Goal: Information Seeking & Learning: Learn about a topic

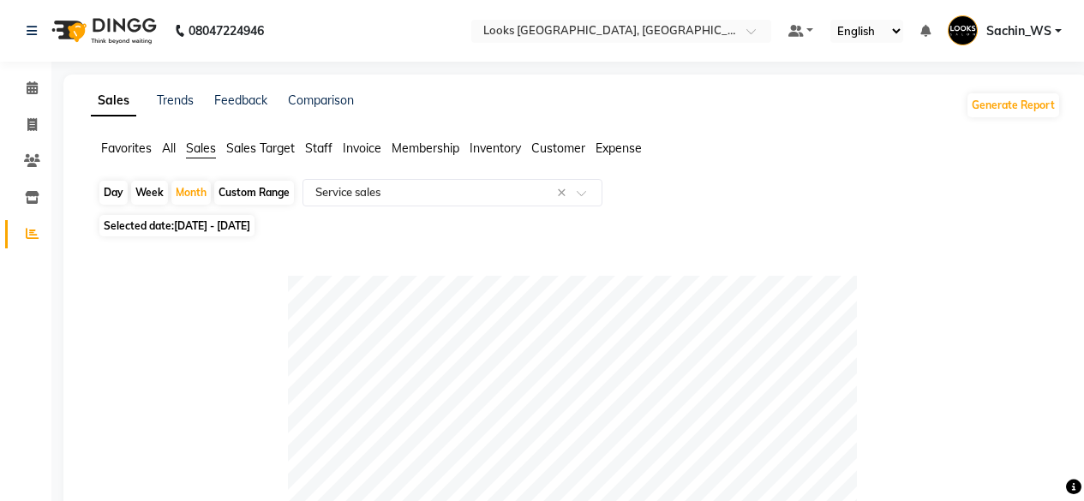
select select "full_report"
select select "csv"
click at [31, 243] on span at bounding box center [32, 235] width 30 height 20
click at [329, 150] on span "Staff" at bounding box center [318, 148] width 27 height 15
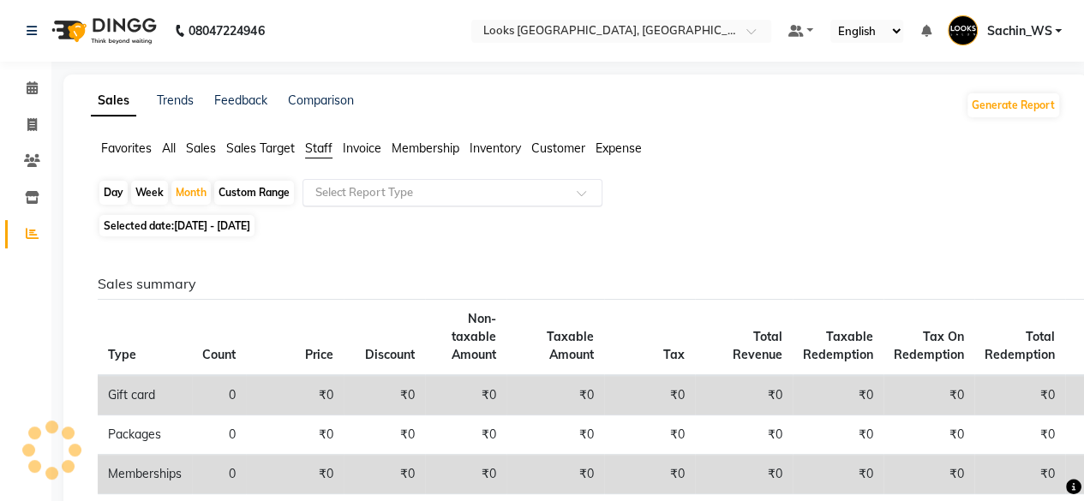
drag, startPoint x: 420, startPoint y: 209, endPoint x: 457, endPoint y: 191, distance: 41.0
click at [457, 191] on div "Day Week Month Custom Range Select Report Type" at bounding box center [576, 194] width 956 height 31
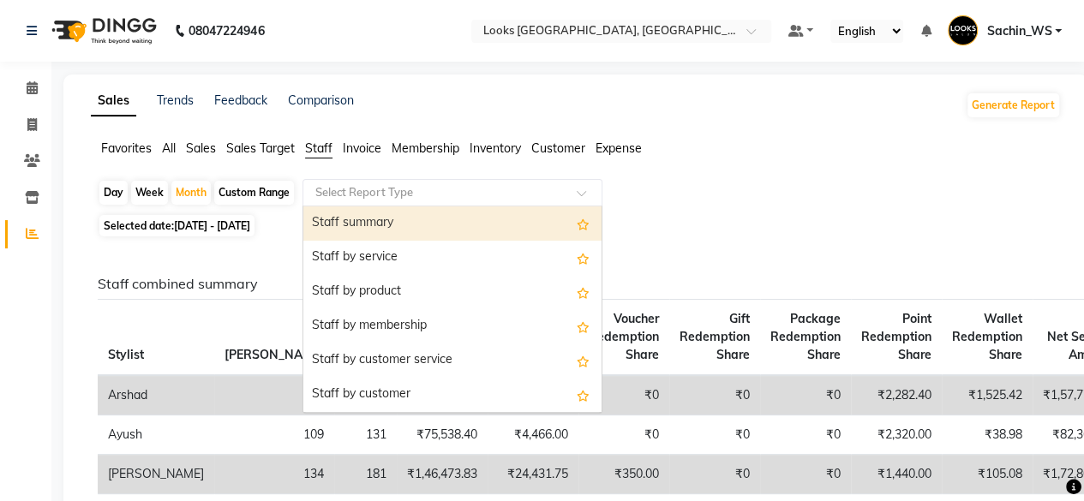
click at [457, 191] on input "text" at bounding box center [435, 192] width 247 height 17
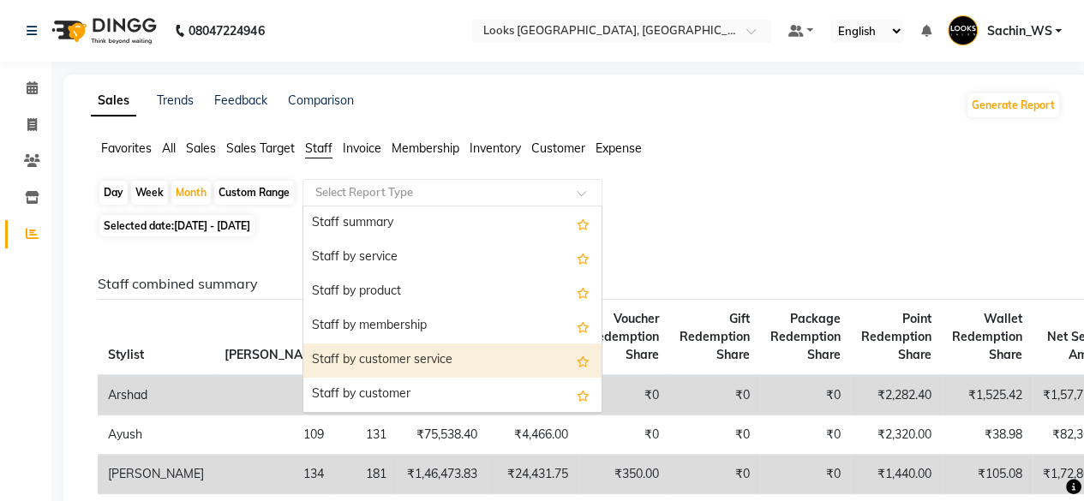
click at [502, 362] on div "Staff by customer service" at bounding box center [452, 361] width 298 height 34
select select "full_report"
select select "csv"
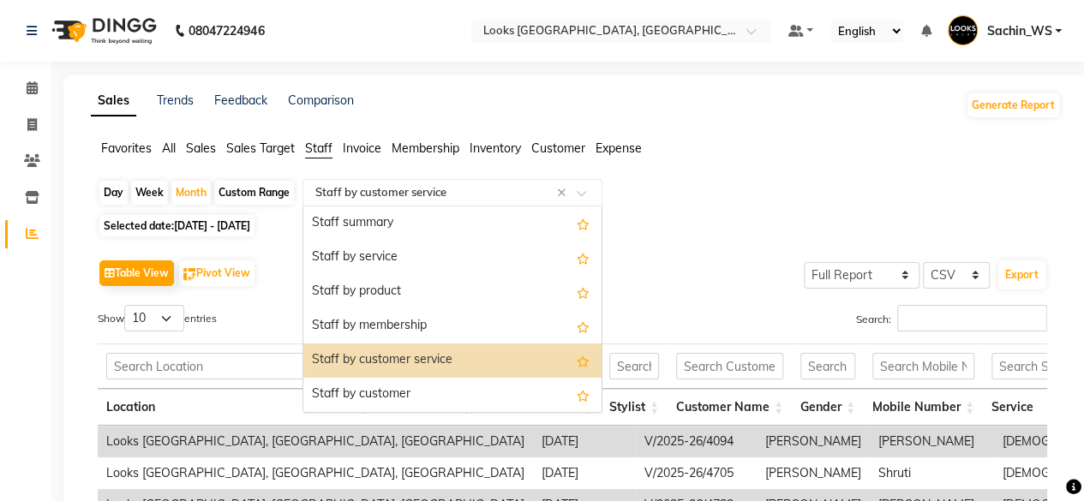
drag, startPoint x: 451, startPoint y: 196, endPoint x: 451, endPoint y: 328, distance: 132.0
click at [451, 207] on ng-select "Select Report Type × Staff by customer service × Staff summary Staff by service…" at bounding box center [453, 192] width 300 height 27
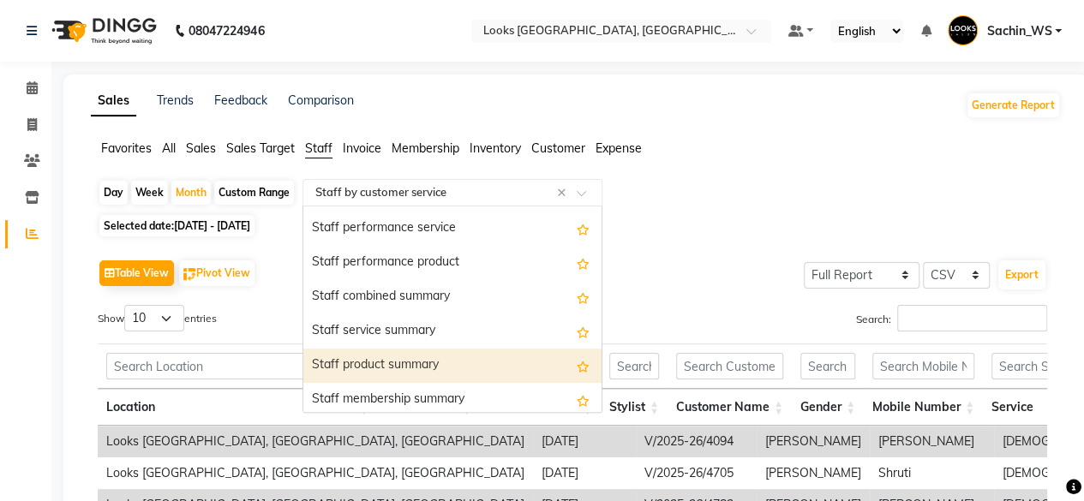
scroll to position [304, 0]
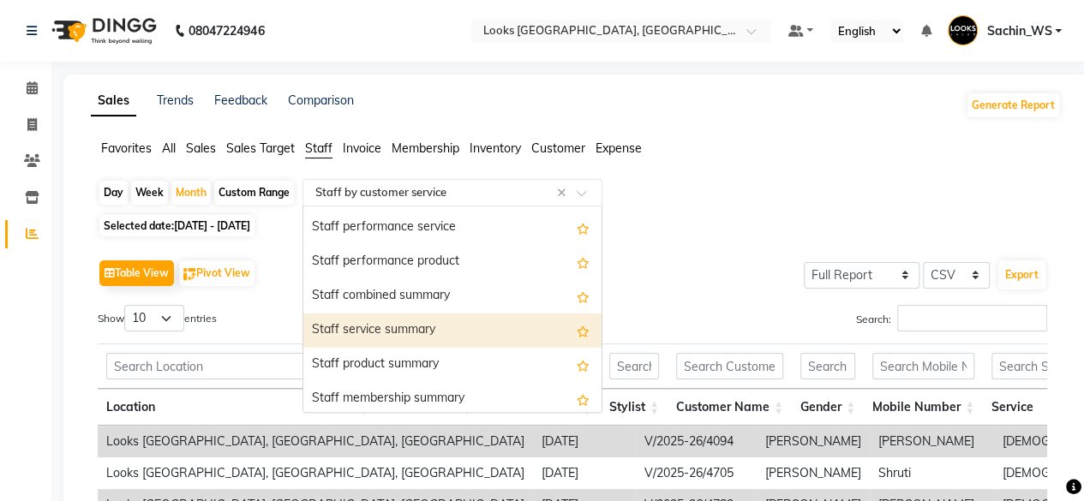
click at [470, 327] on div "Staff service summary" at bounding box center [452, 331] width 298 height 34
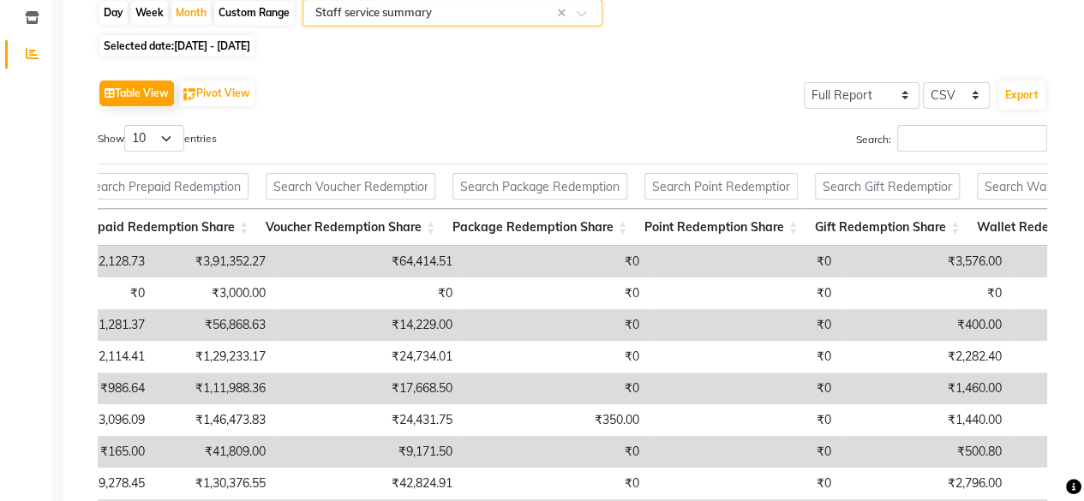
scroll to position [0, 0]
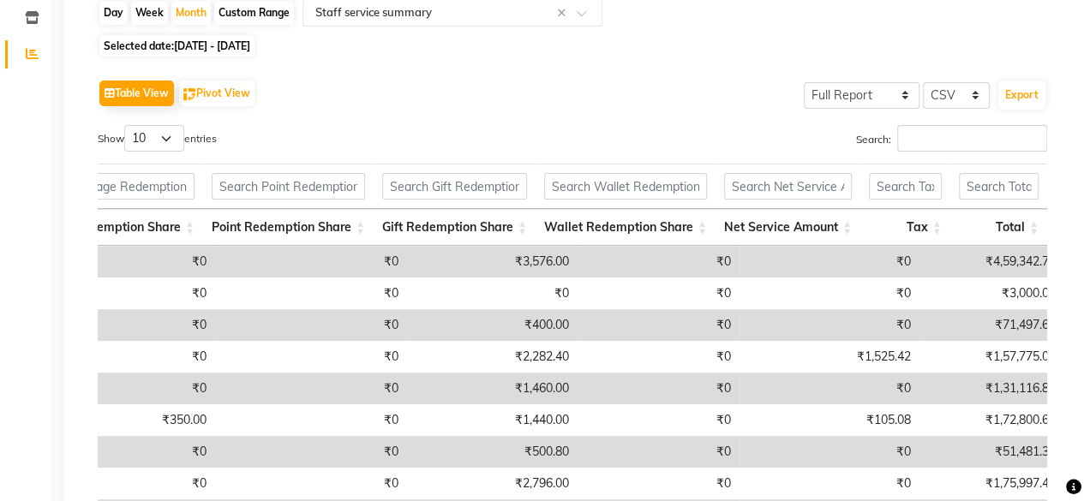
click at [1002, 219] on th "Total" at bounding box center [998, 227] width 97 height 37
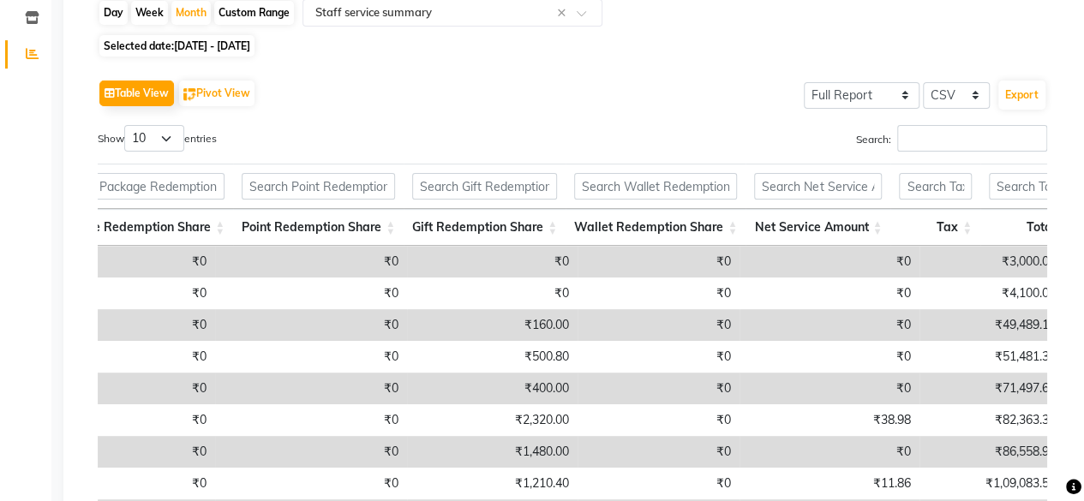
click at [1002, 219] on th "Total" at bounding box center [1028, 227] width 97 height 37
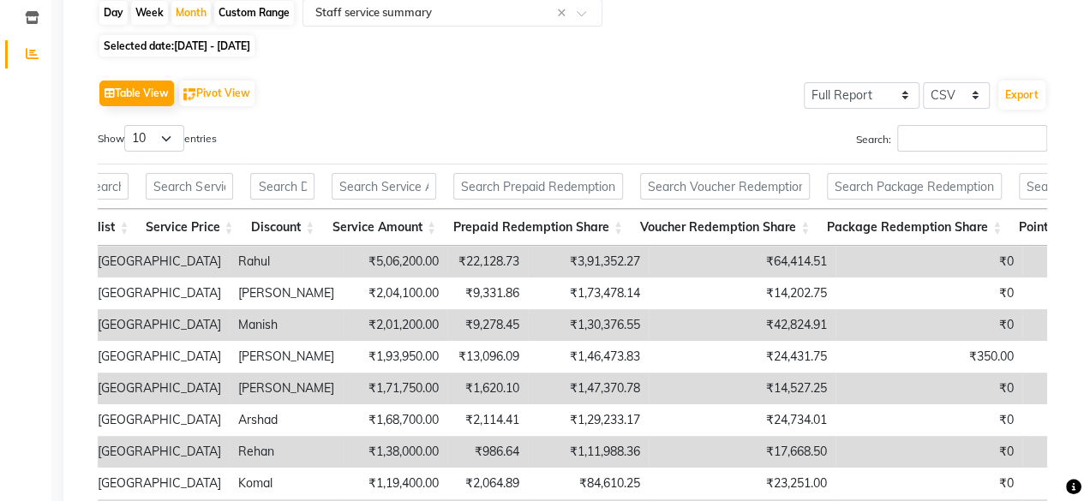
scroll to position [0, 92]
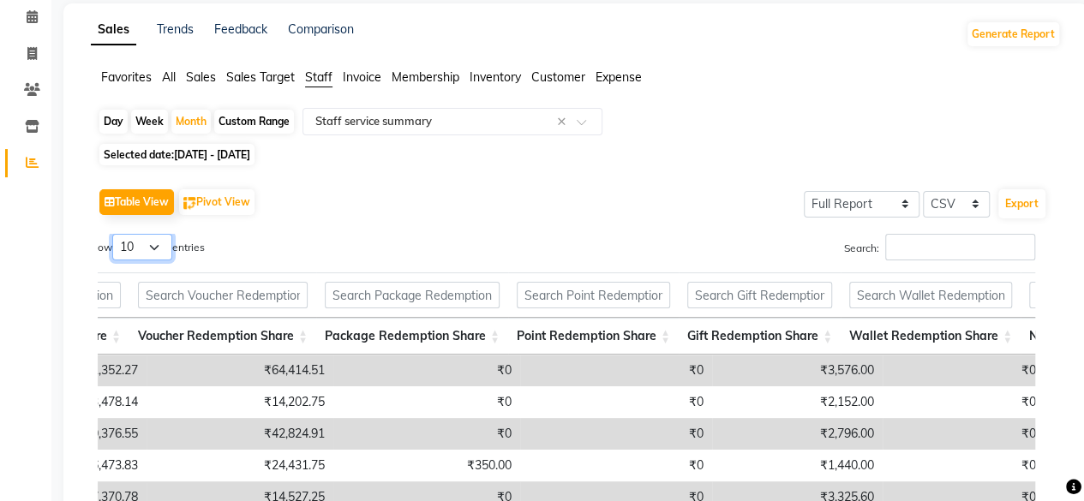
click at [155, 244] on select "10 25 50 100" at bounding box center [142, 247] width 60 height 27
select select "25"
click at [115, 234] on select "10 25 50 100" at bounding box center [142, 247] width 60 height 27
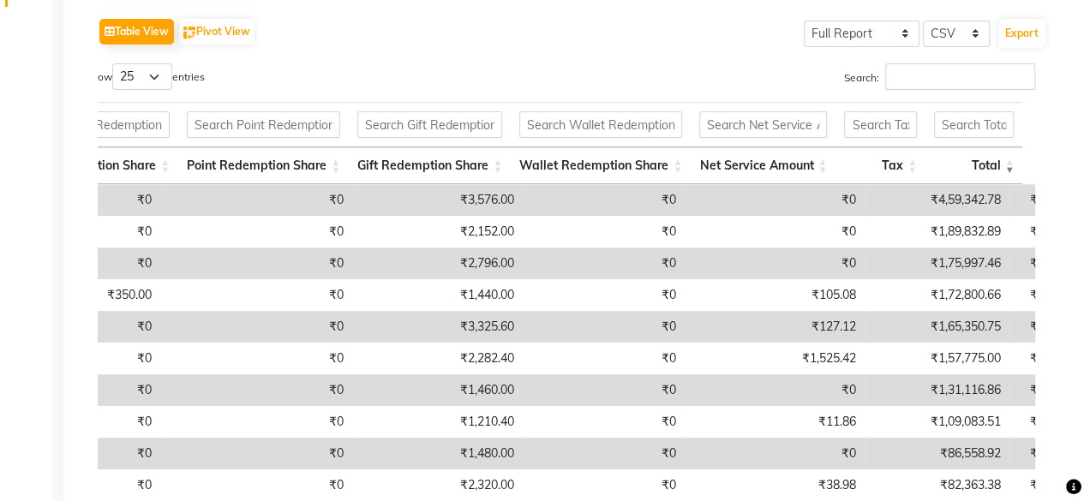
click at [594, 71] on div "Search:" at bounding box center [804, 79] width 462 height 33
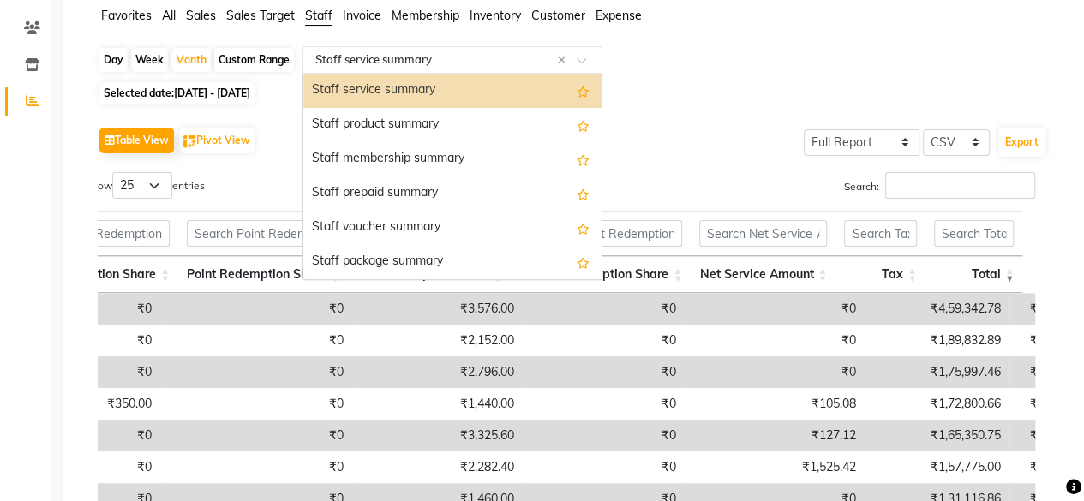
click at [440, 57] on input "text" at bounding box center [435, 59] width 247 height 17
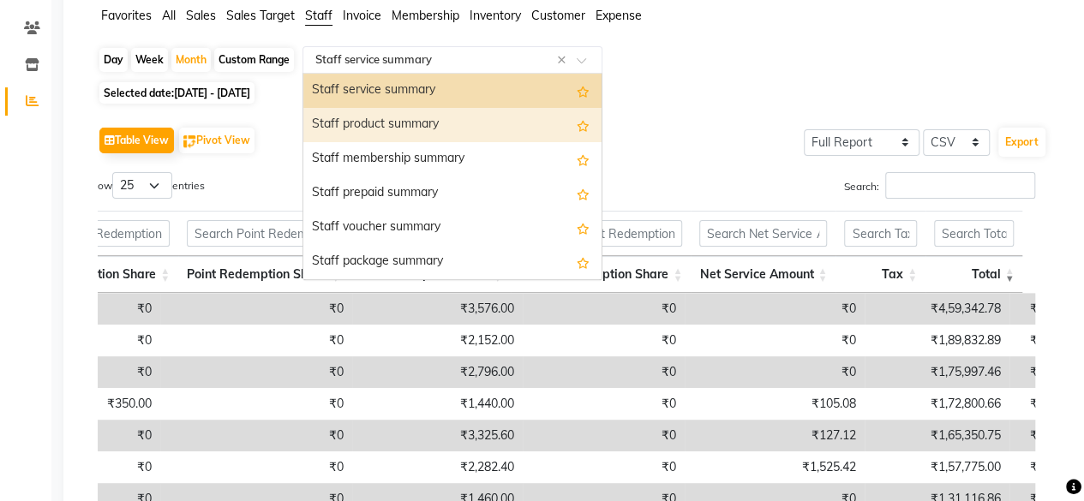
click at [470, 126] on div "Staff product summary" at bounding box center [452, 125] width 298 height 34
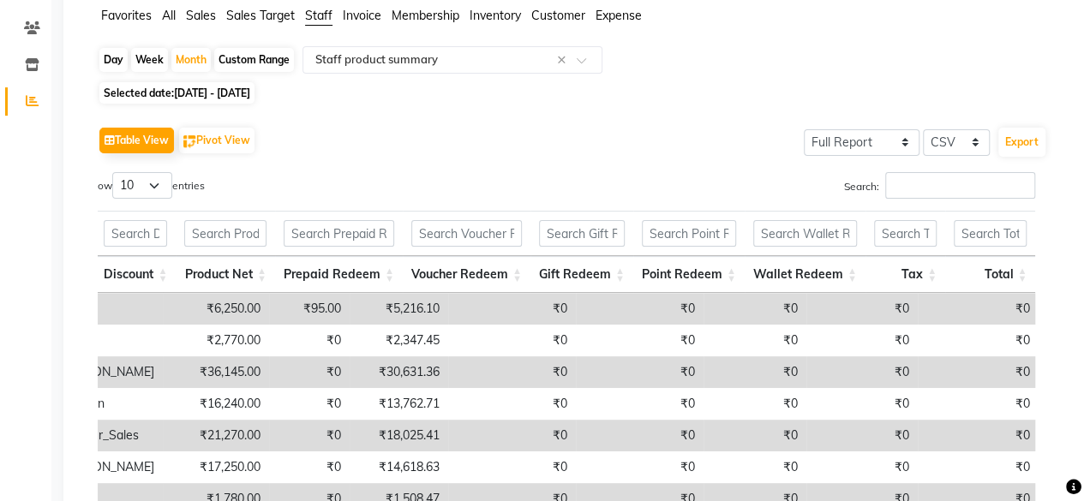
click at [998, 282] on th "Total" at bounding box center [990, 274] width 90 height 37
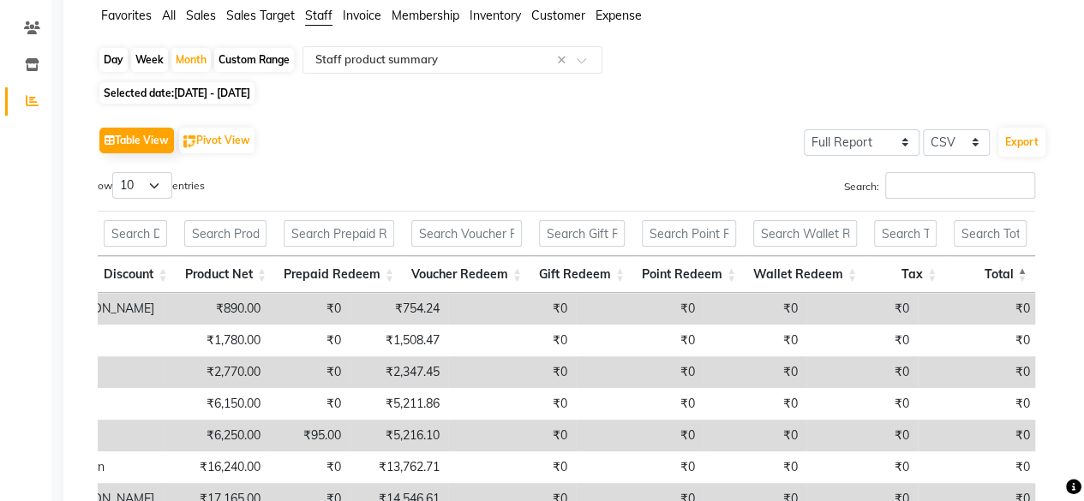
click at [998, 272] on th "Total" at bounding box center [990, 274] width 90 height 37
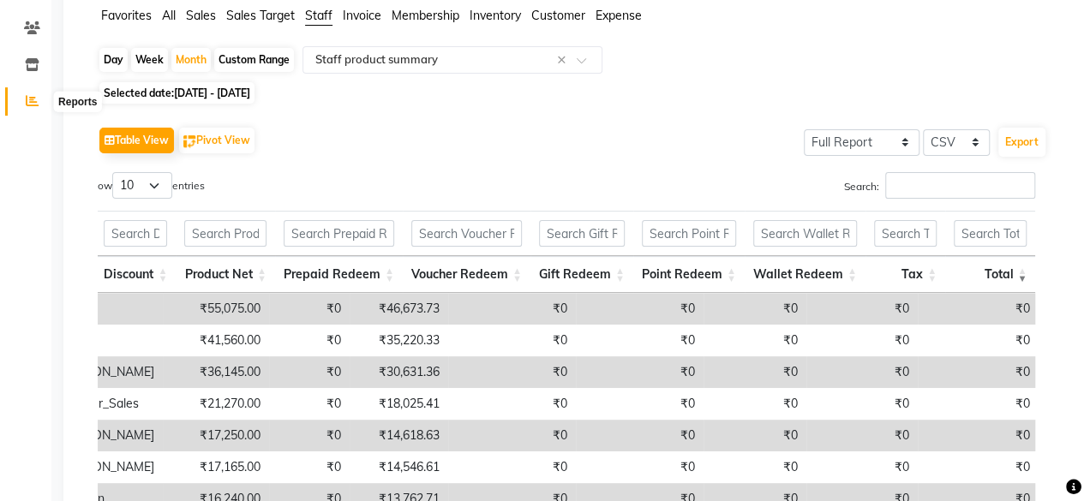
click at [39, 102] on span at bounding box center [32, 102] width 30 height 20
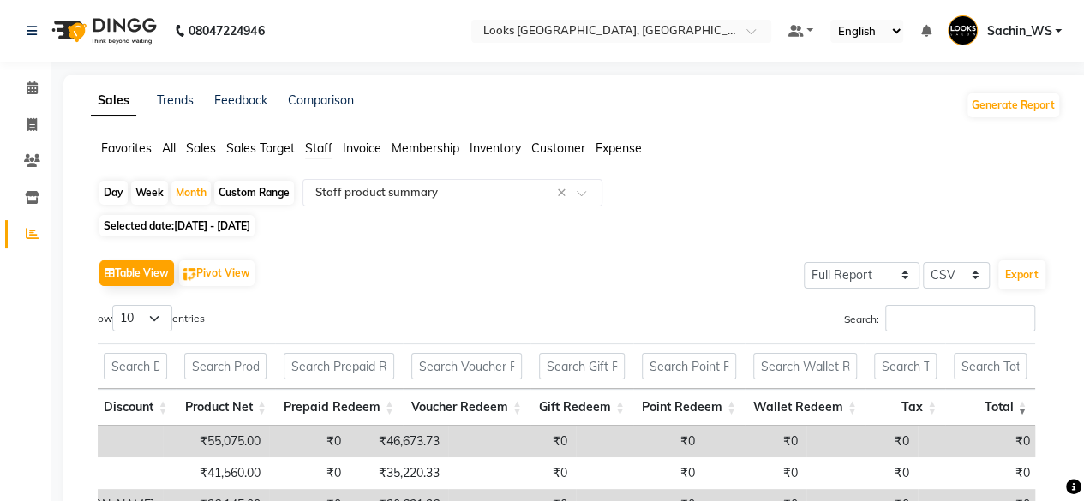
click at [193, 146] on span "Sales" at bounding box center [201, 148] width 30 height 15
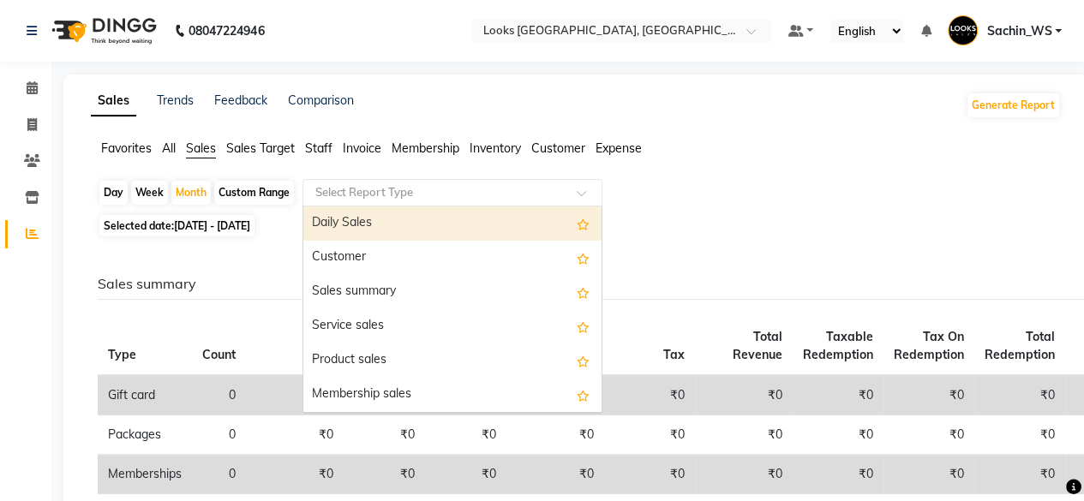
click at [394, 183] on div "Select Report Type" at bounding box center [453, 192] width 300 height 27
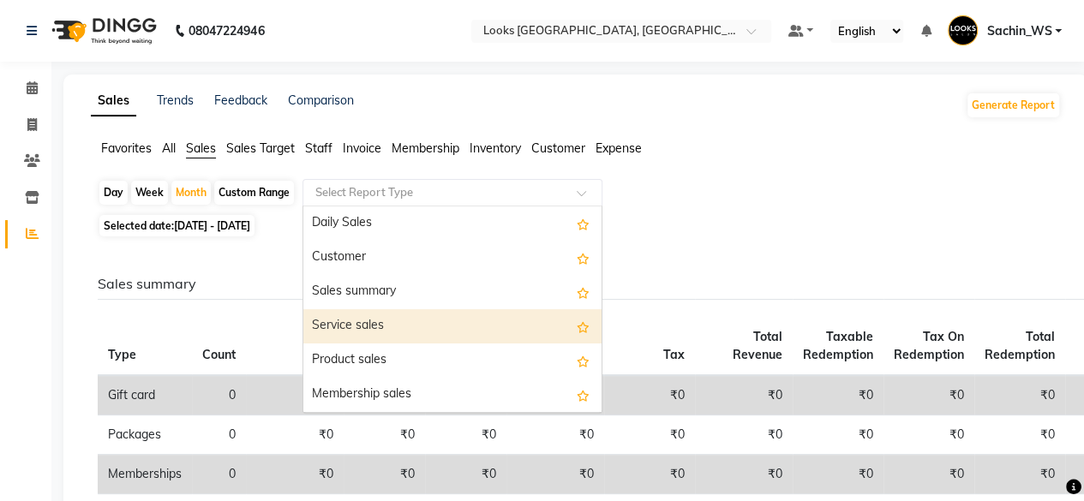
click at [432, 328] on div "Service sales" at bounding box center [452, 326] width 298 height 34
select select "full_report"
select select "csv"
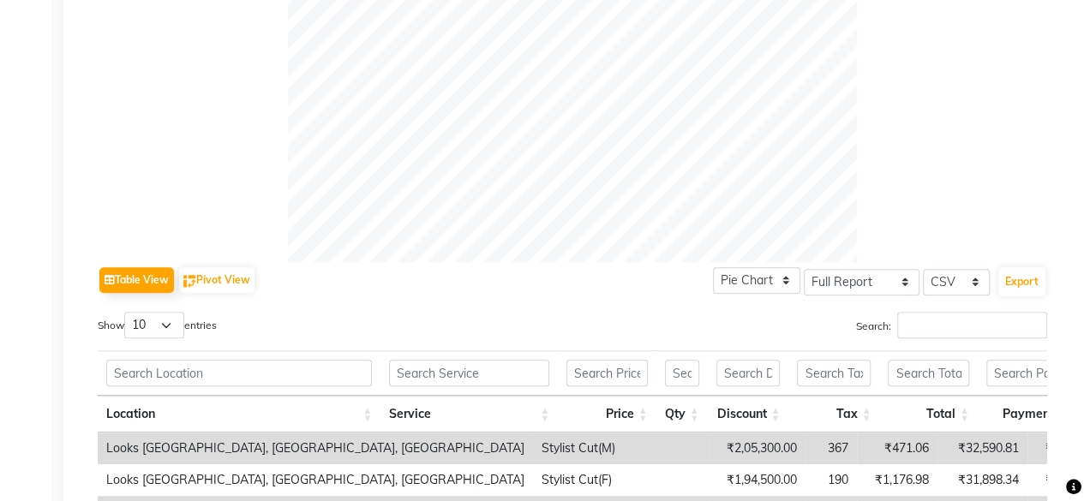
scroll to position [585, 0]
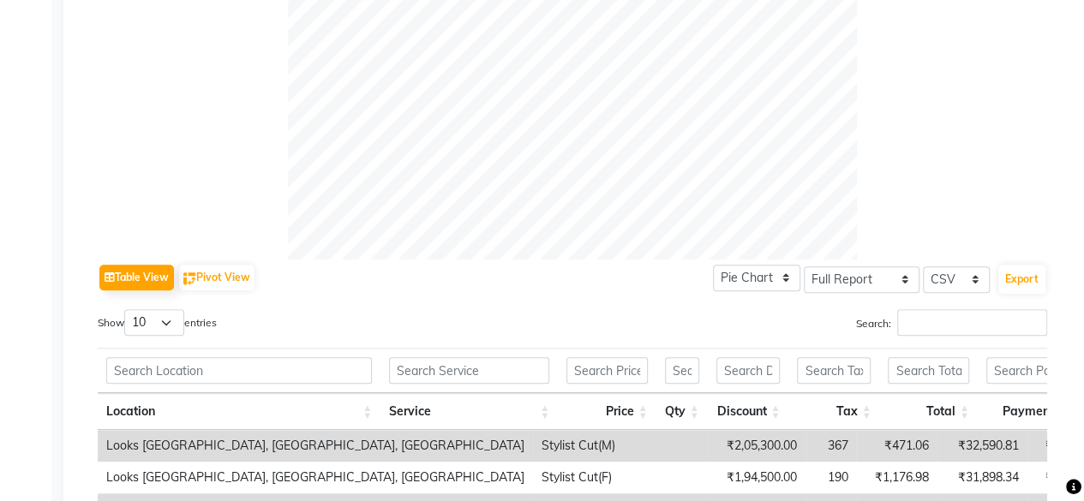
click at [941, 325] on input "Search:" at bounding box center [972, 322] width 150 height 27
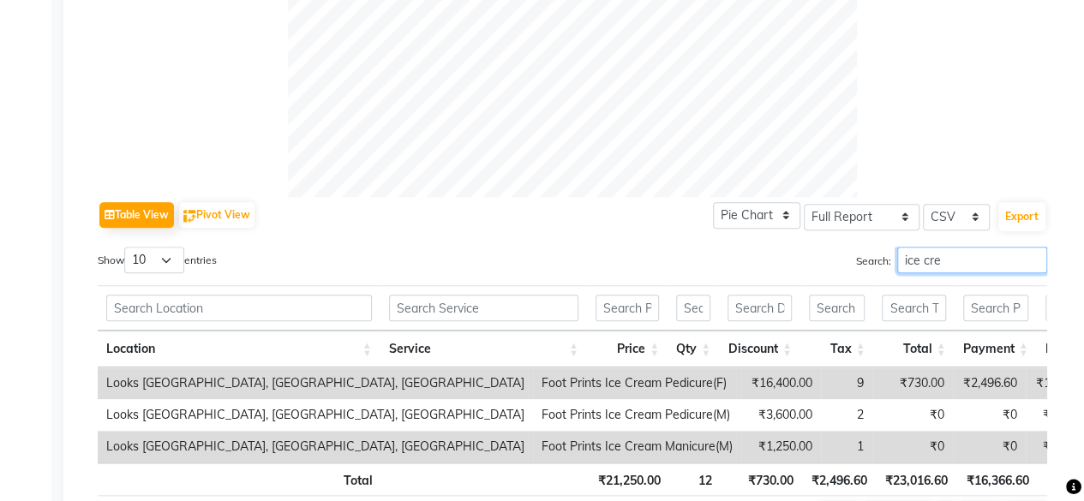
scroll to position [659, 0]
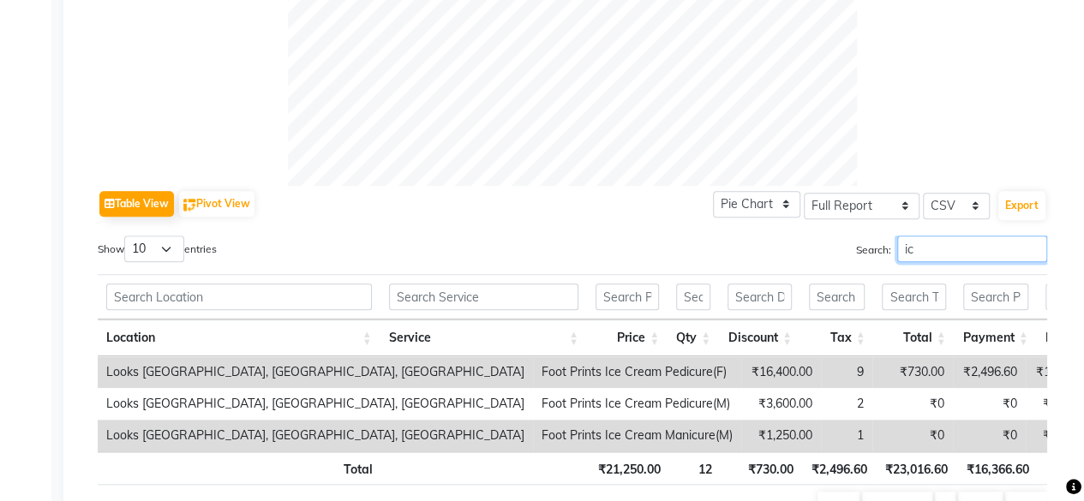
type input "i"
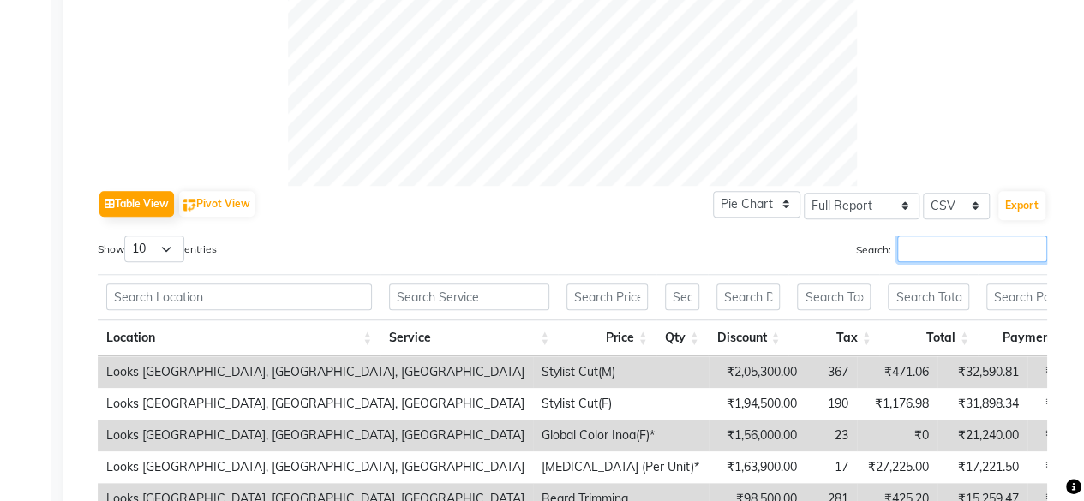
type input "e"
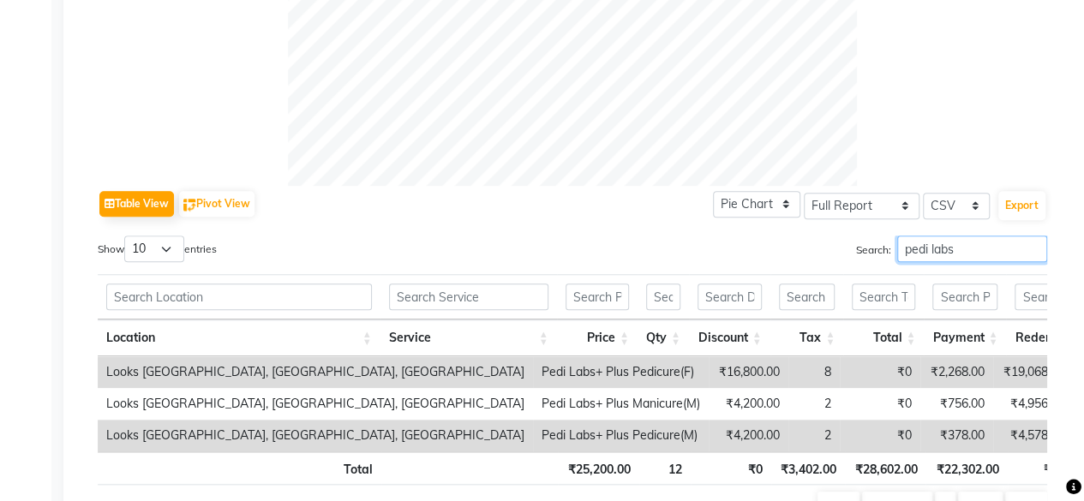
scroll to position [762, 0]
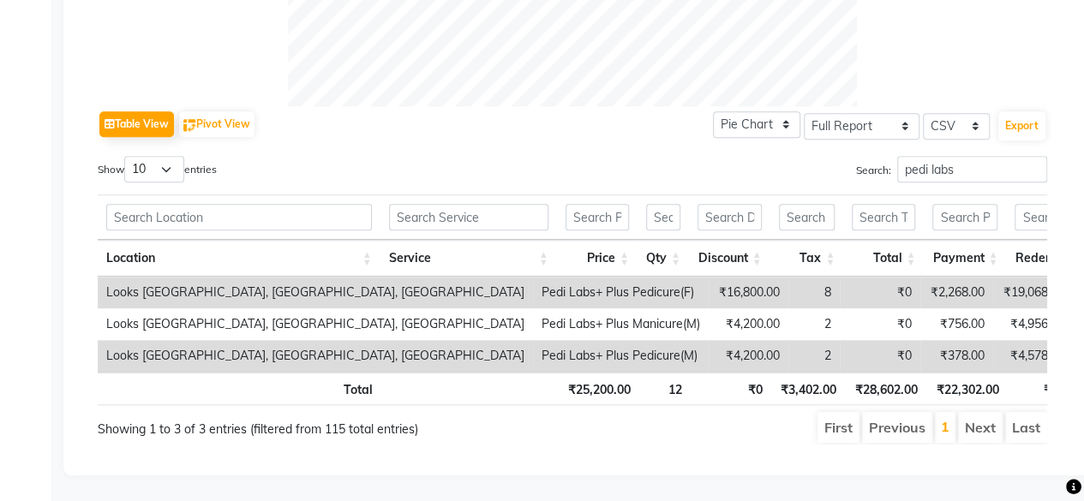
click at [408, 106] on div "Table View Pivot View Pie Chart Bar Chart Select Full Report Filtered Report Se…" at bounding box center [573, 124] width 950 height 36
click at [428, 106] on div "Table View Pivot View Pie Chart Bar Chart Select Full Report Filtered Report Se…" at bounding box center [573, 124] width 950 height 36
click at [617, 129] on div "Table View Pivot View Pie Chart Bar Chart Select Full Report Filtered Report Se…" at bounding box center [573, 275] width 950 height 339
click at [574, 421] on ul "First Previous 1 Next Last" at bounding box center [775, 427] width 543 height 31
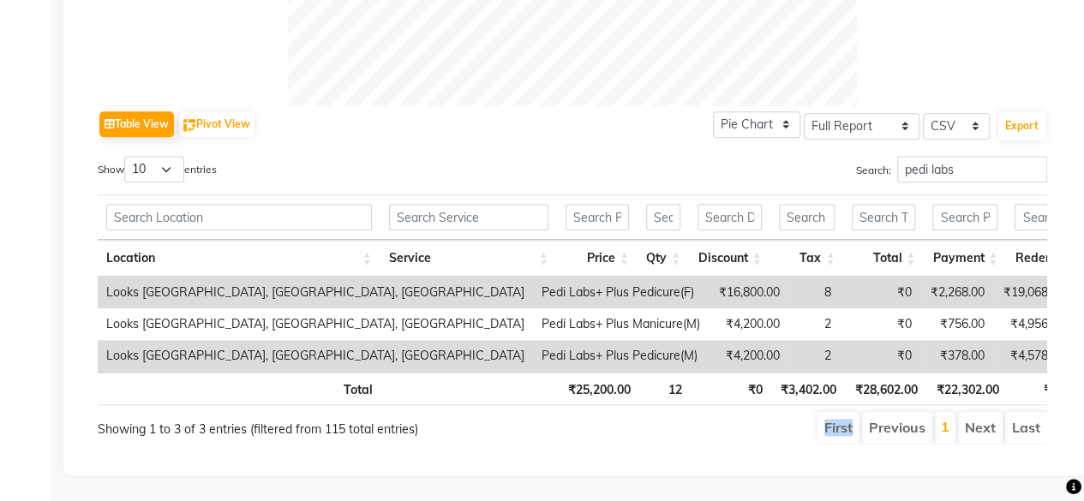
click at [574, 421] on ul "First Previous 1 Next Last" at bounding box center [775, 427] width 543 height 31
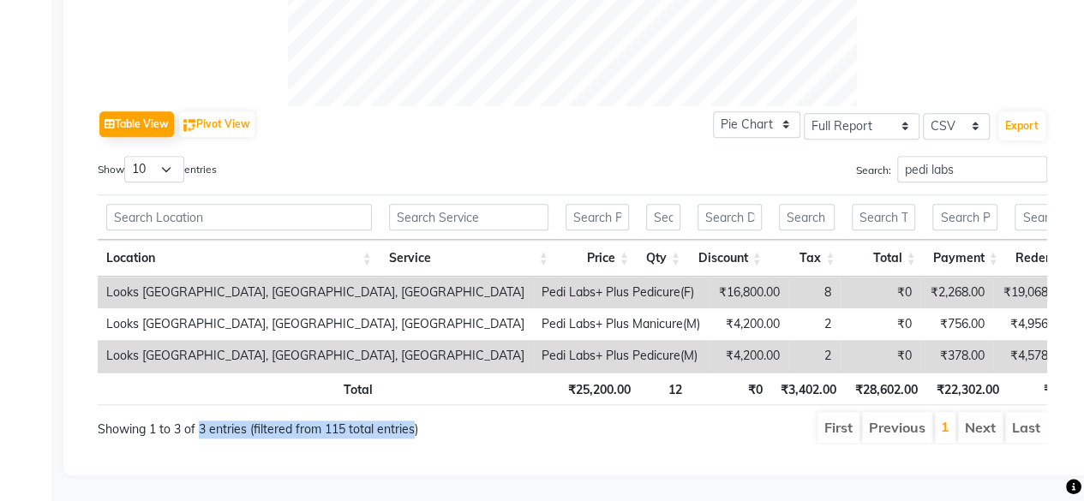
drag, startPoint x: 199, startPoint y: 409, endPoint x: 416, endPoint y: 413, distance: 216.9
click at [416, 413] on div "Showing 1 to 3 of 3 entries (filtered from 115 total entries)" at bounding box center [288, 424] width 380 height 28
drag, startPoint x: 421, startPoint y: 416, endPoint x: 99, endPoint y: 419, distance: 322.2
click at [99, 419] on div "Showing 1 to 3 of 3 entries (filtered from 115 total entries)" at bounding box center [288, 424] width 380 height 28
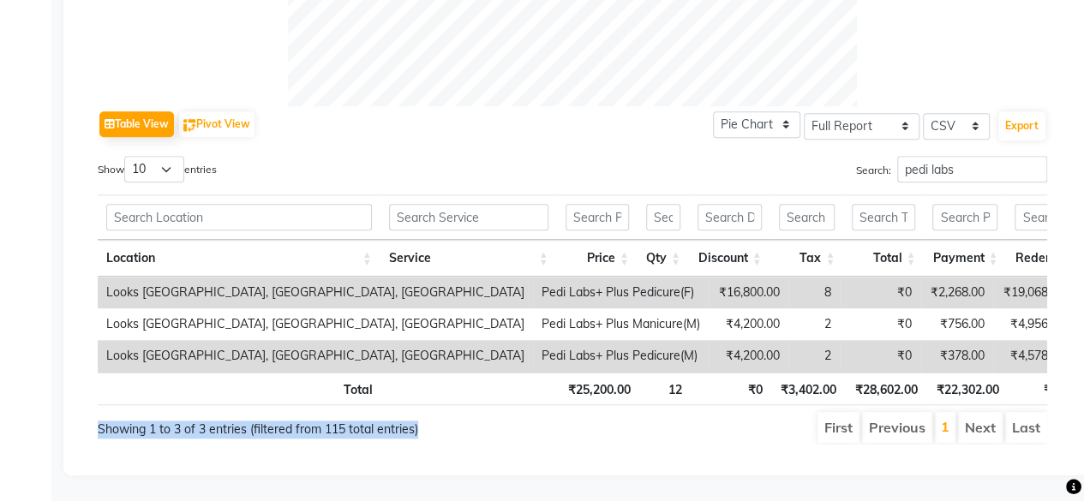
click at [99, 419] on div "Showing 1 to 3 of 3 entries (filtered from 115 total entries)" at bounding box center [288, 424] width 380 height 28
drag, startPoint x: 99, startPoint y: 419, endPoint x: 422, endPoint y: 424, distance: 323.1
click at [422, 424] on div "Showing 1 to 3 of 3 entries (filtered from 115 total entries)" at bounding box center [288, 424] width 380 height 28
drag, startPoint x: 422, startPoint y: 421, endPoint x: 98, endPoint y: 420, distance: 323.9
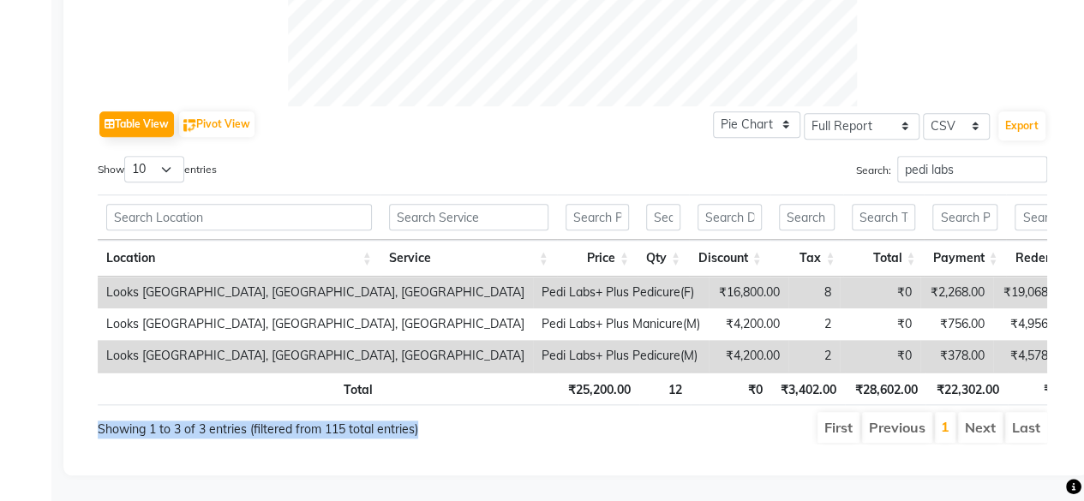
click at [98, 420] on div "Showing 1 to 3 of 3 entries (filtered from 115 total entries)" at bounding box center [288, 424] width 380 height 28
drag, startPoint x: 98, startPoint y: 420, endPoint x: 425, endPoint y: 422, distance: 327.4
click at [425, 422] on div "Showing 1 to 3 of 3 entries (filtered from 115 total entries)" at bounding box center [288, 424] width 380 height 28
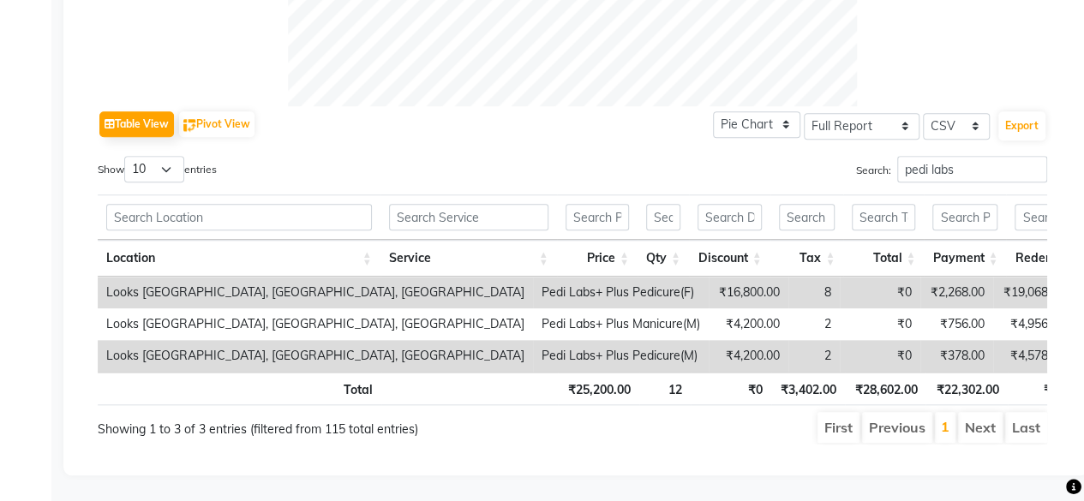
click at [402, 106] on div "Table View Pivot View Pie Chart Bar Chart Select Full Report Filtered Report Se…" at bounding box center [573, 124] width 950 height 36
drag, startPoint x: 956, startPoint y: 158, endPoint x: 843, endPoint y: 163, distance: 113.2
click at [843, 163] on div "Search: pedi labs" at bounding box center [816, 172] width 462 height 33
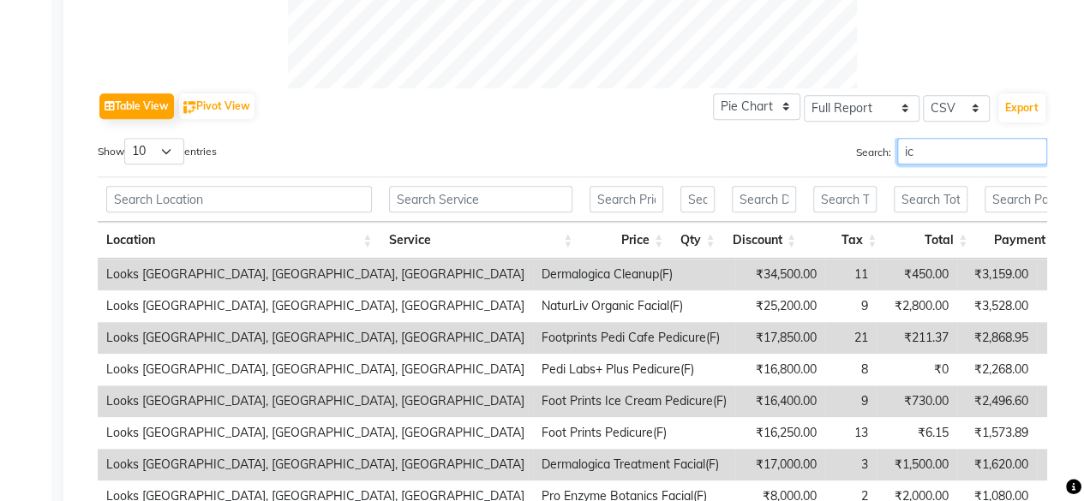
type input "i"
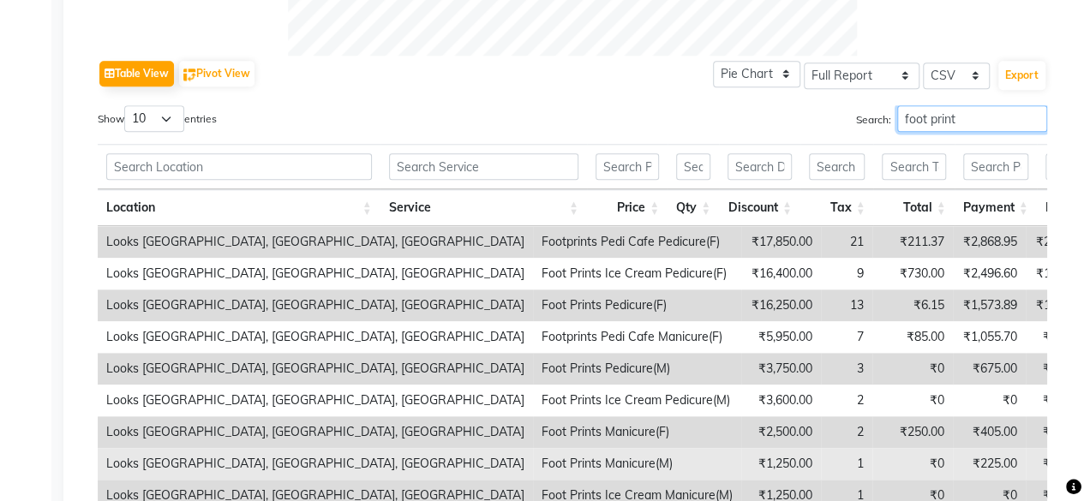
scroll to position [788, 0]
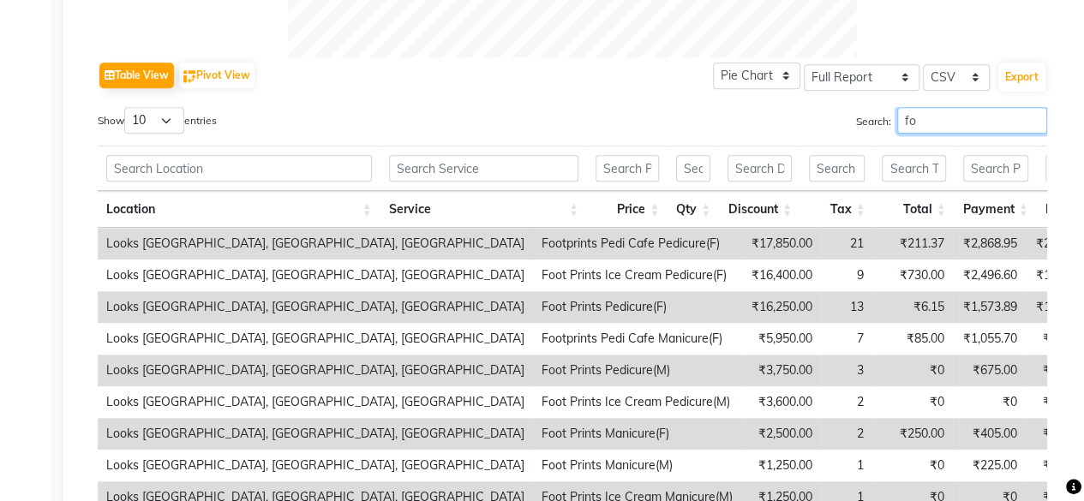
type input "f"
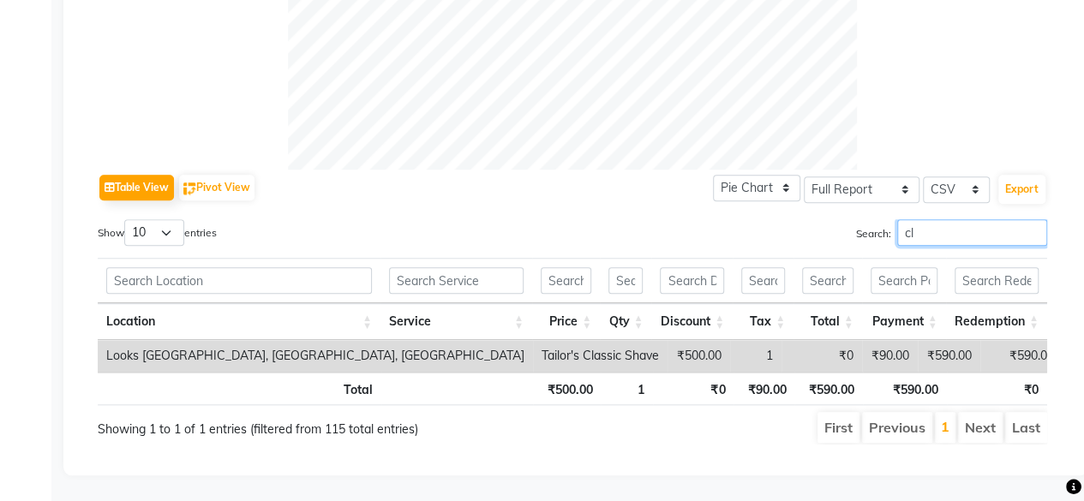
type input "c"
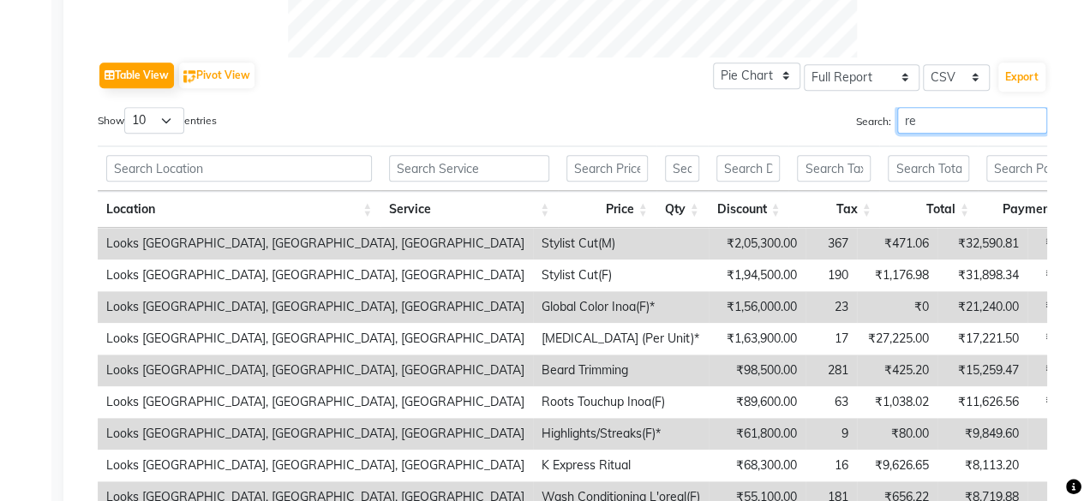
type input "r"
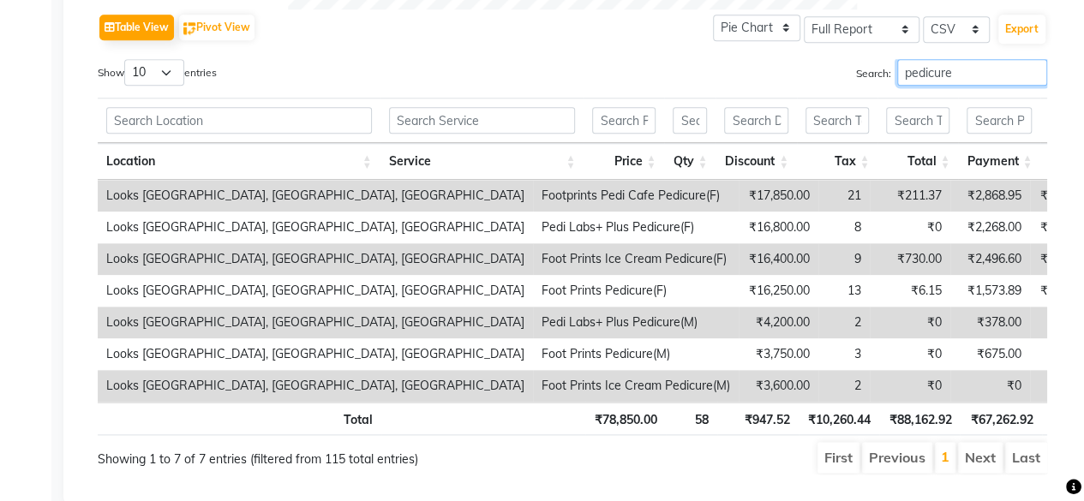
scroll to position [834, 0]
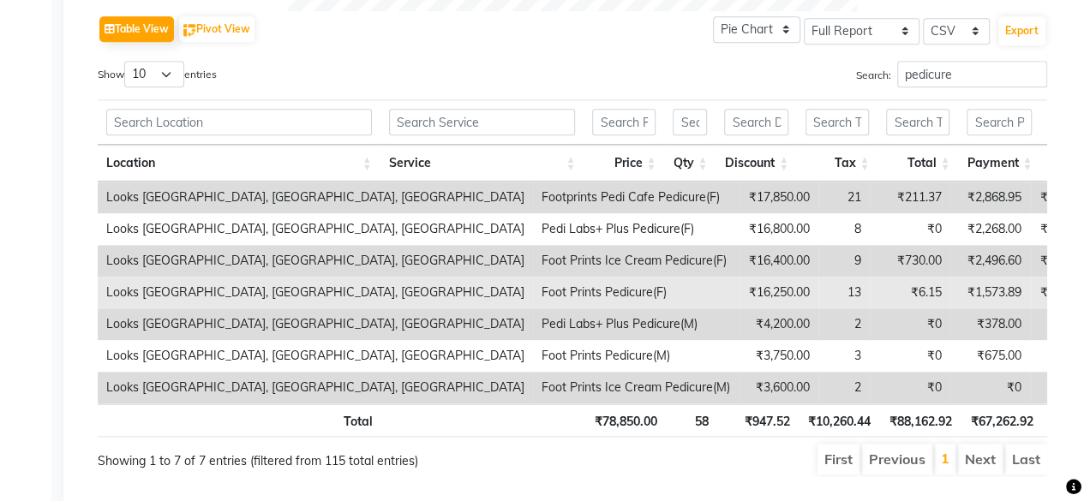
click at [563, 294] on td "Foot Prints Pedicure(F)" at bounding box center [636, 293] width 206 height 32
click at [533, 291] on td "Foot Prints Pedicure(F)" at bounding box center [636, 293] width 206 height 32
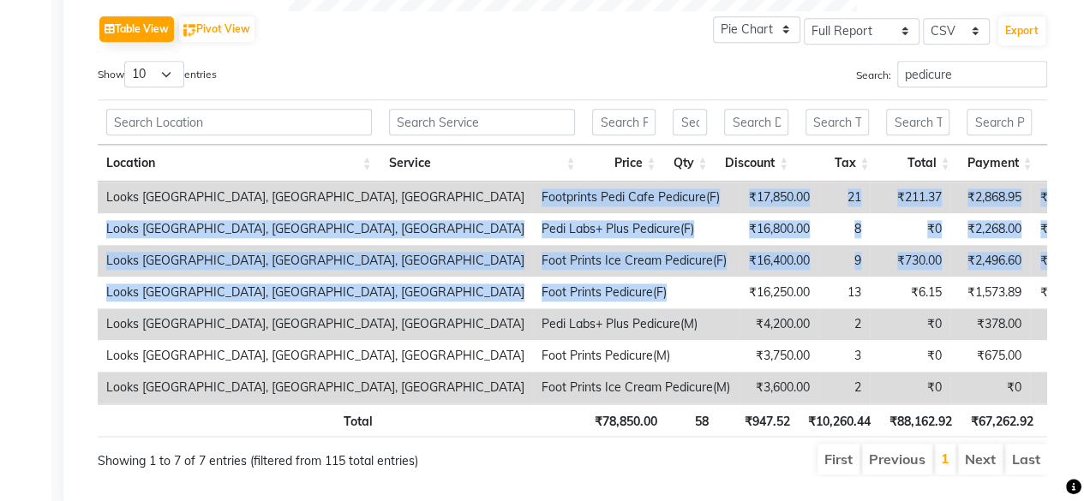
drag, startPoint x: 518, startPoint y: 291, endPoint x: 386, endPoint y: 189, distance: 166.8
click at [386, 189] on tbody "Looks [GEOGRAPHIC_DATA], [GEOGRAPHIC_DATA] Footprints Pedi Cafe Pedicure(F) ₹17…" at bounding box center [695, 293] width 1195 height 222
click at [533, 189] on td "Footprints Pedi Cafe Pedicure(F)" at bounding box center [636, 198] width 206 height 32
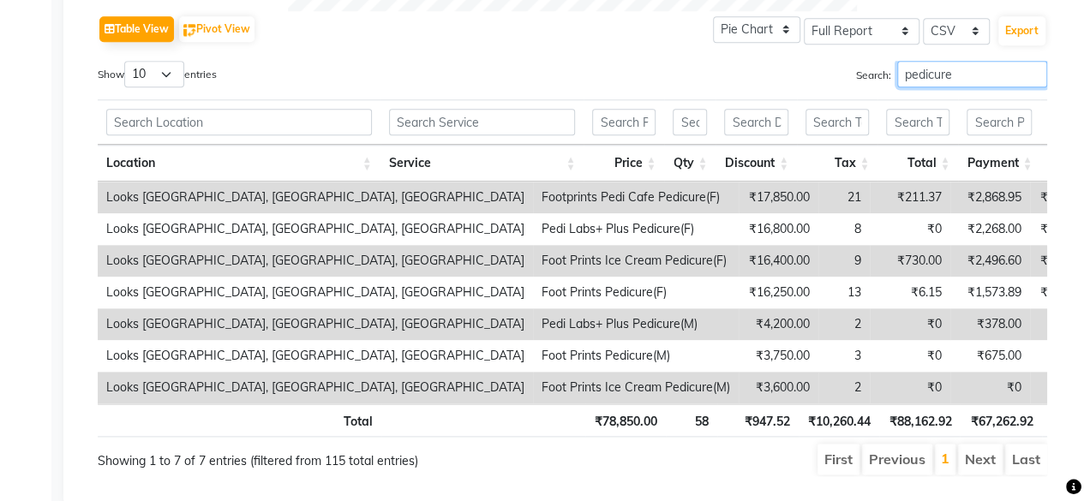
click at [919, 81] on input "pedicure" at bounding box center [972, 74] width 150 height 27
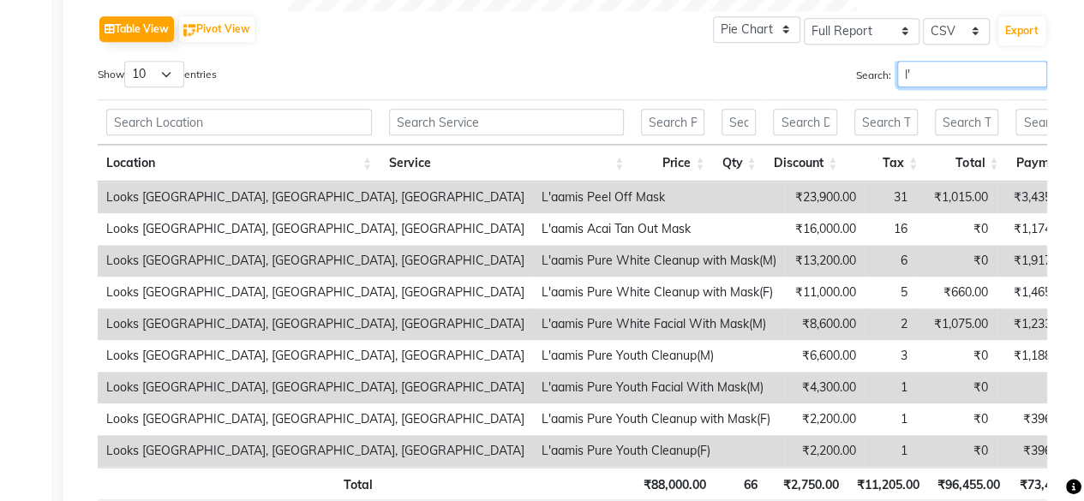
type input "l"
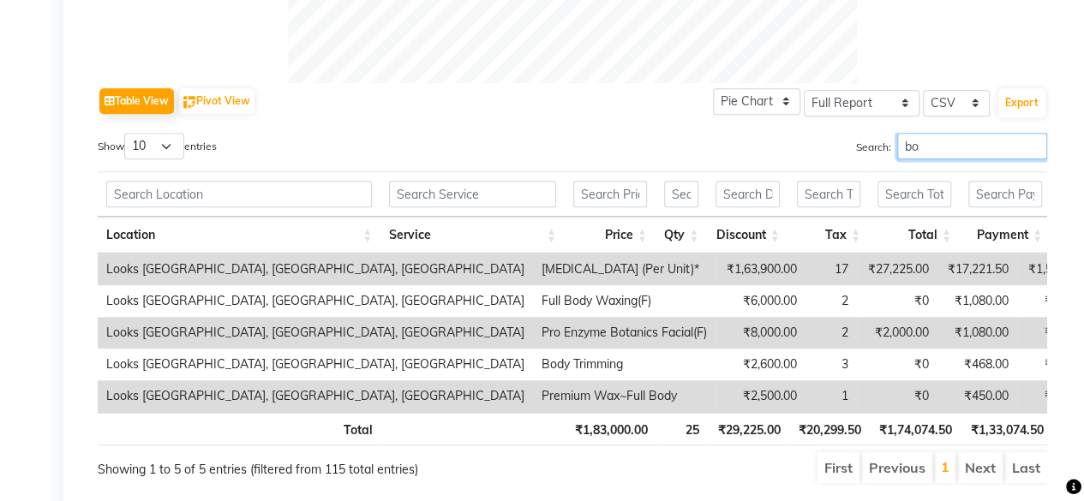
scroll to position [825, 0]
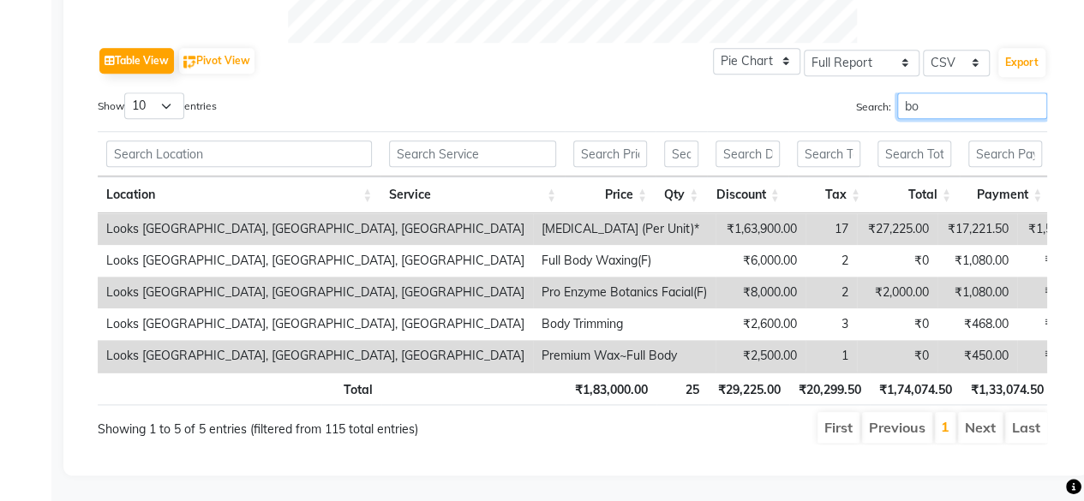
type input "b"
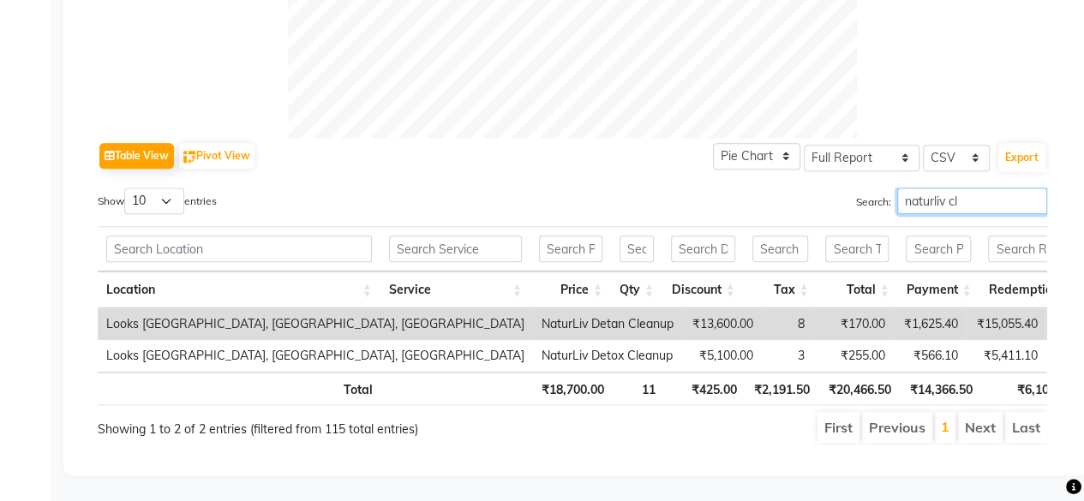
scroll to position [730, 0]
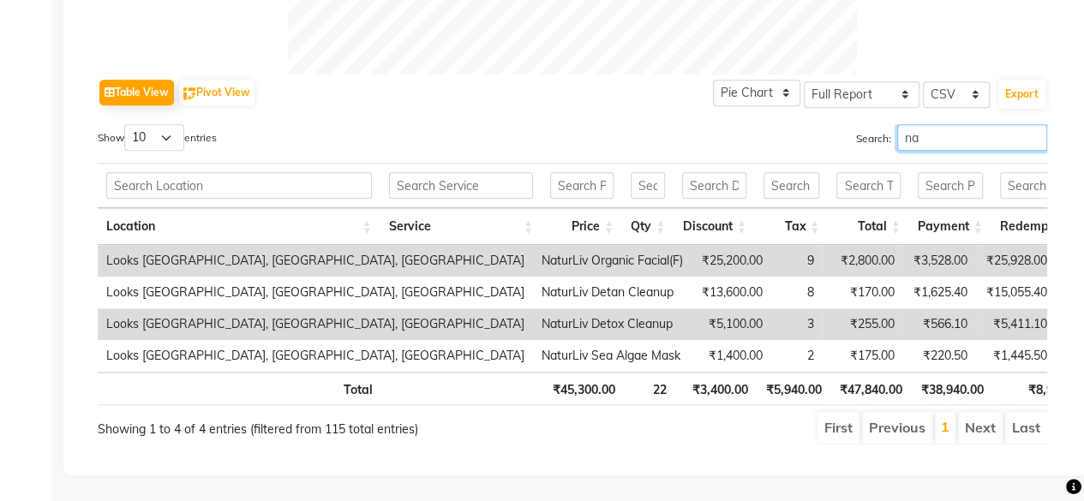
type input "n"
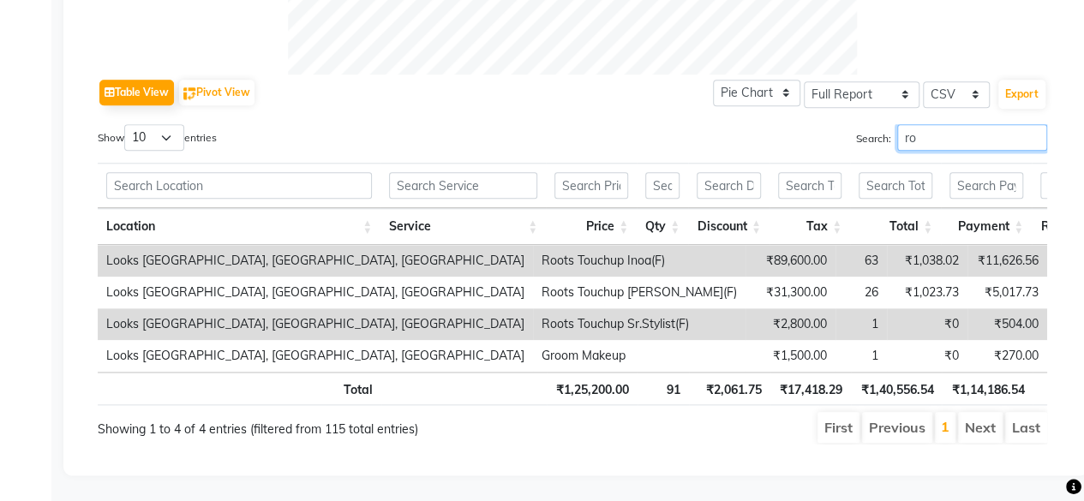
scroll to position [834, 0]
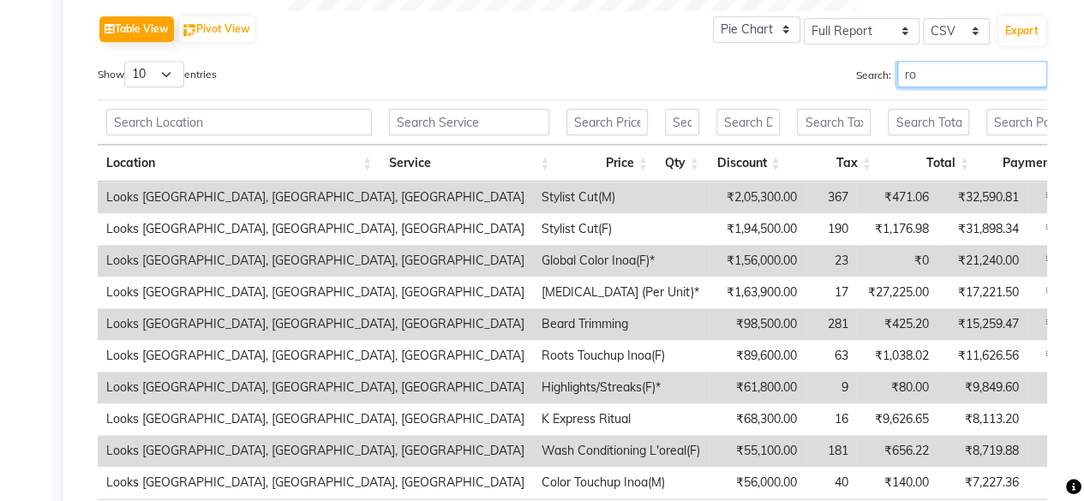
type input "r"
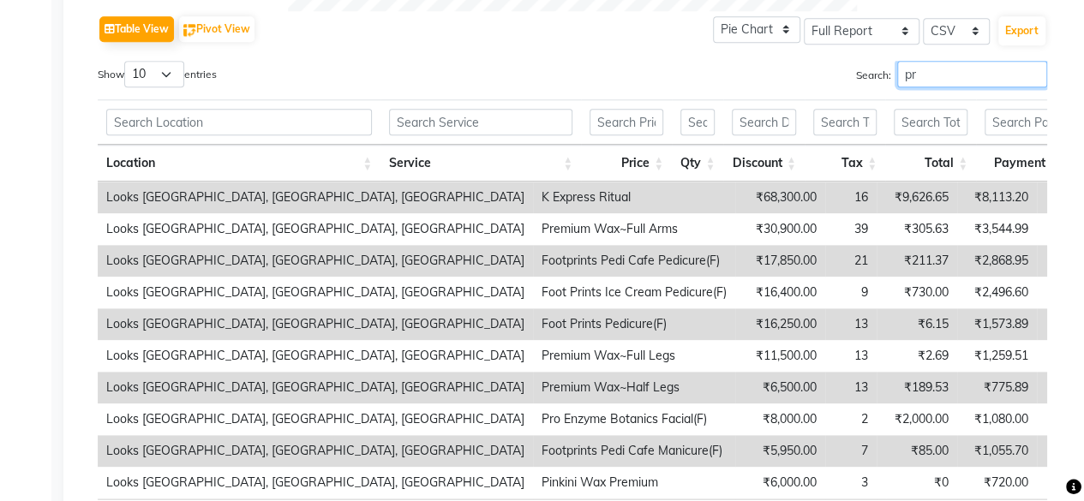
type input "p"
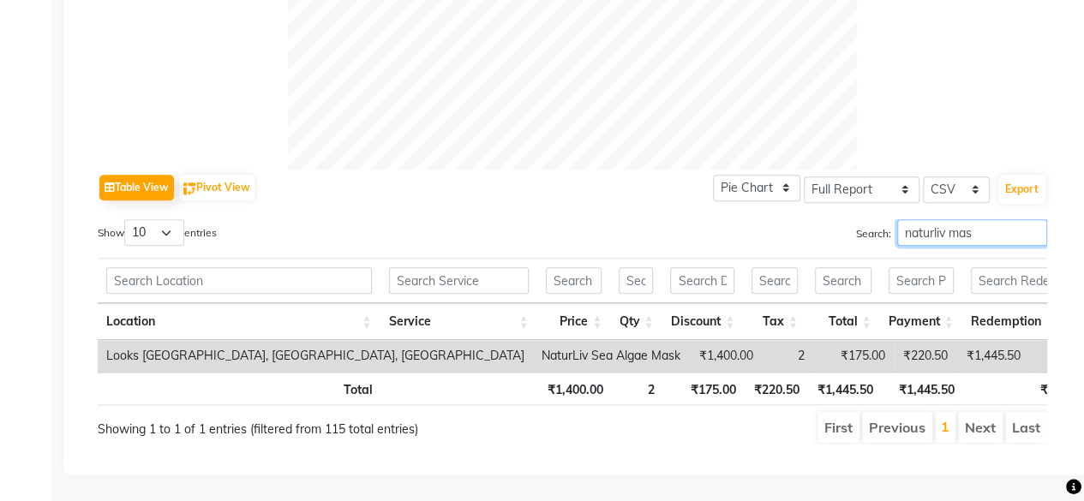
scroll to position [698, 0]
type input "naturliv mas"
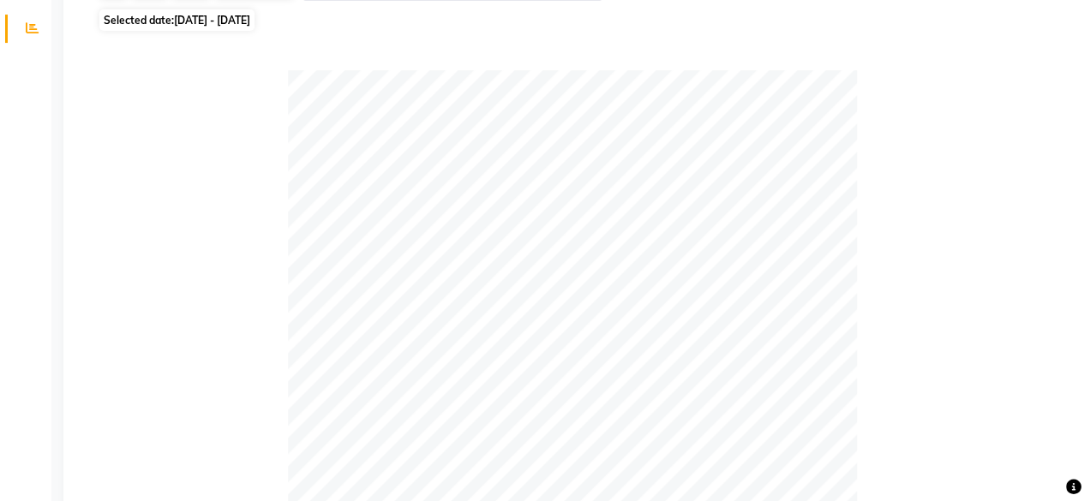
scroll to position [0, 0]
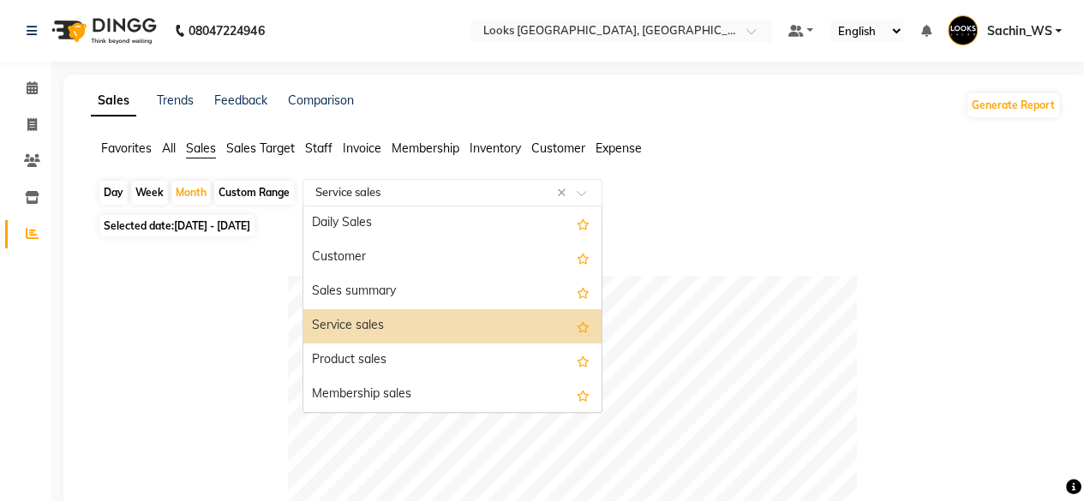
click at [411, 196] on input "text" at bounding box center [435, 192] width 247 height 17
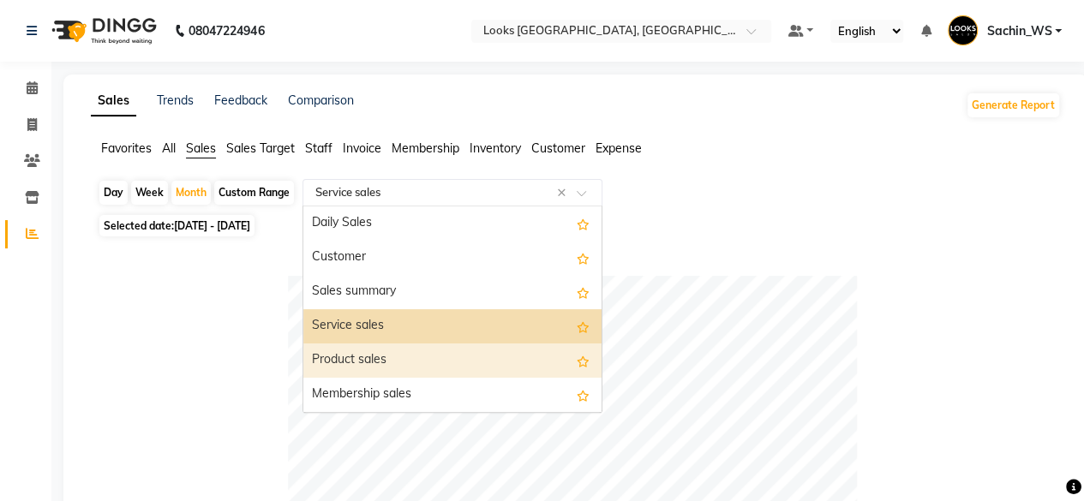
click at [453, 361] on div "Product sales" at bounding box center [452, 361] width 298 height 34
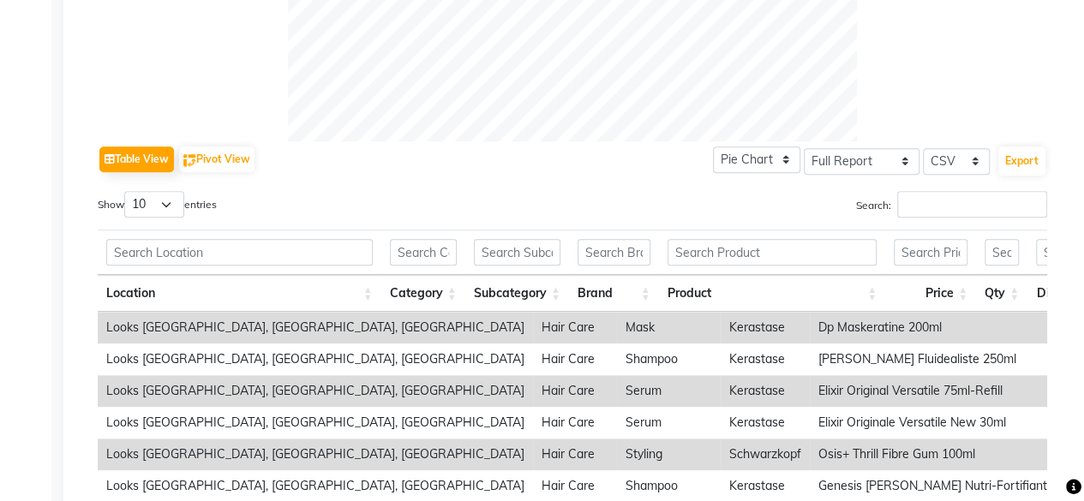
scroll to position [710, 0]
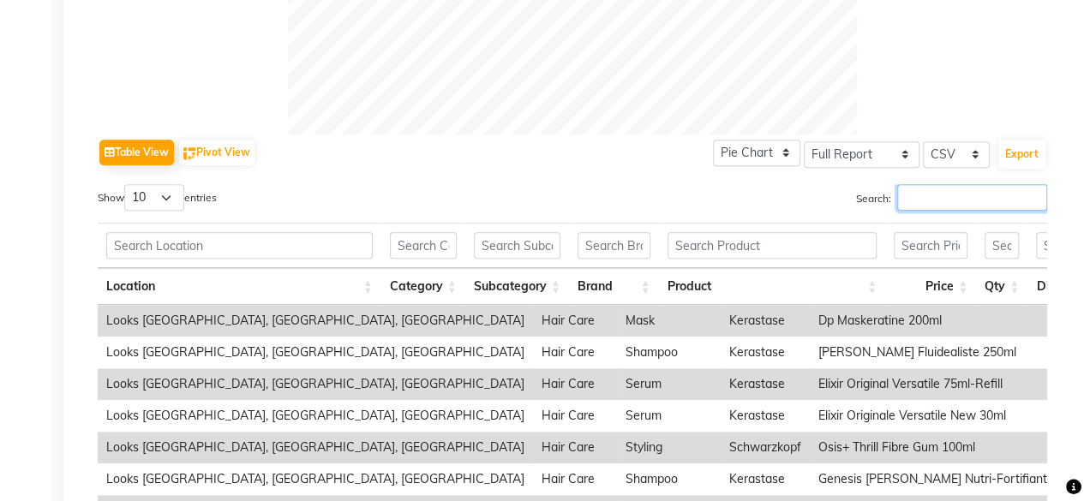
click at [927, 199] on input "Search:" at bounding box center [972, 197] width 150 height 27
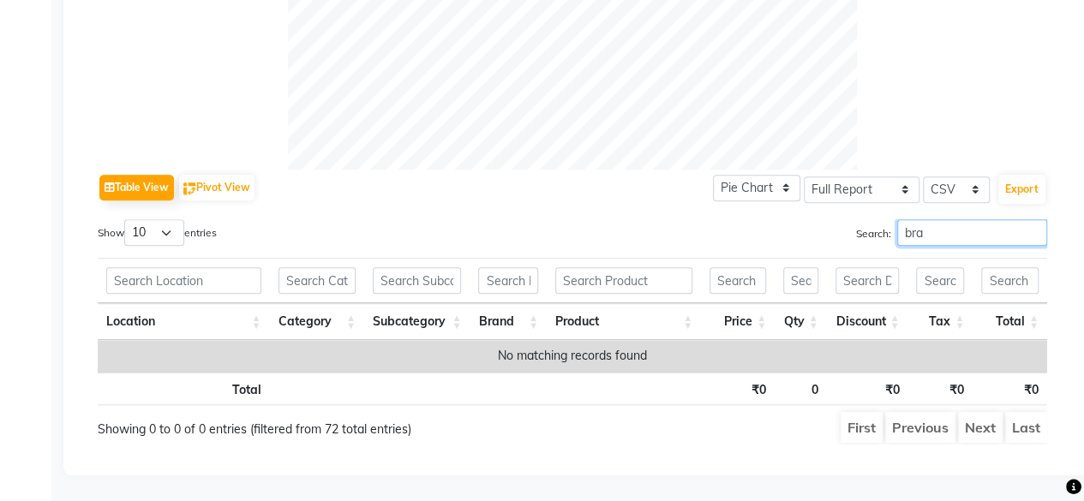
scroll to position [686, 0]
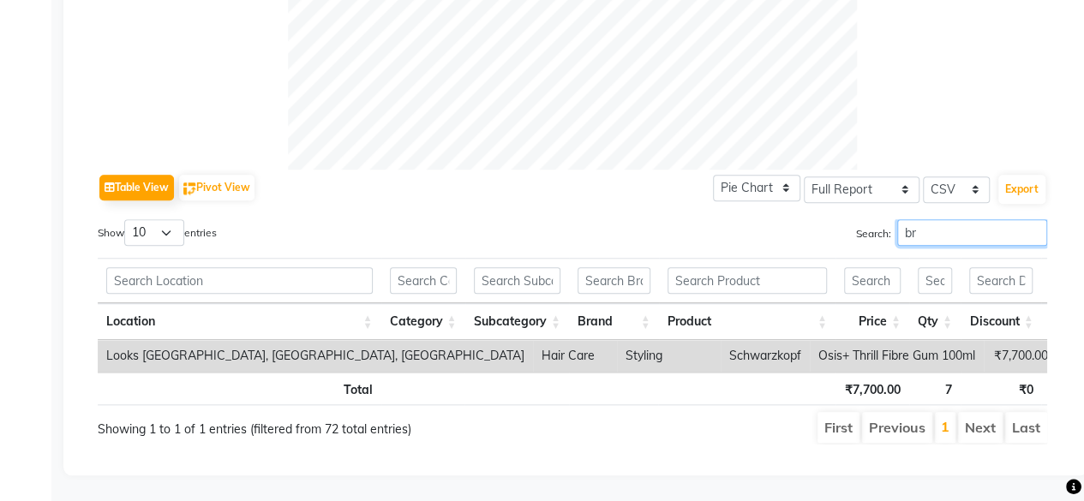
type input "b"
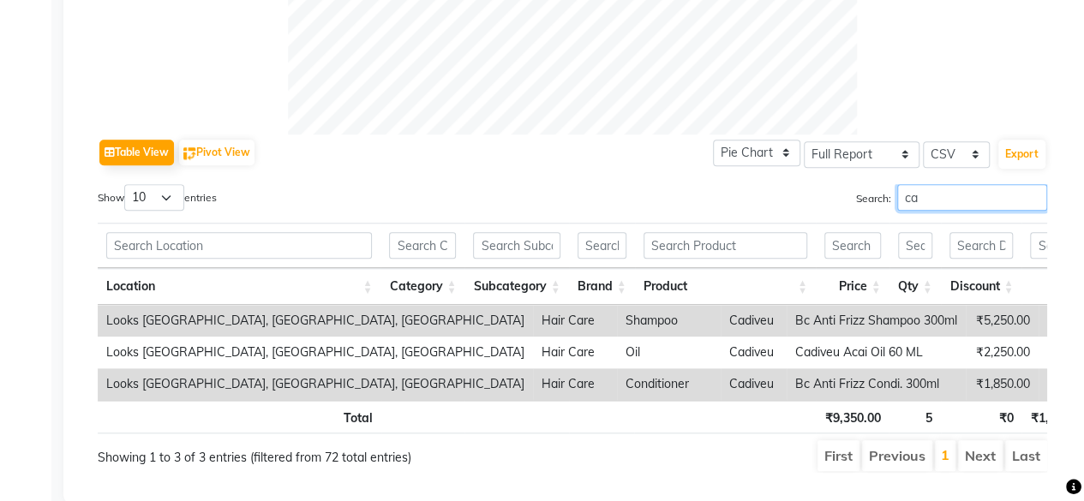
type input "c"
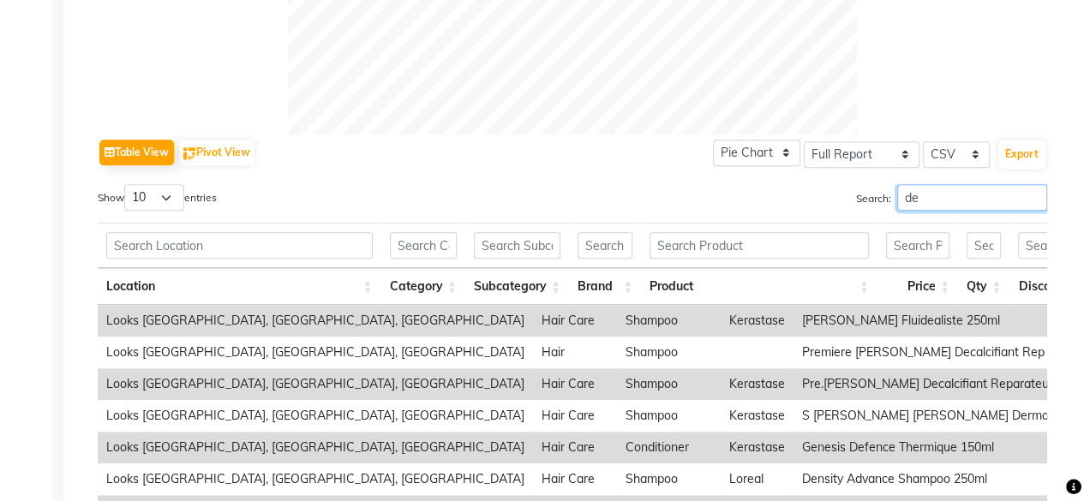
type input "d"
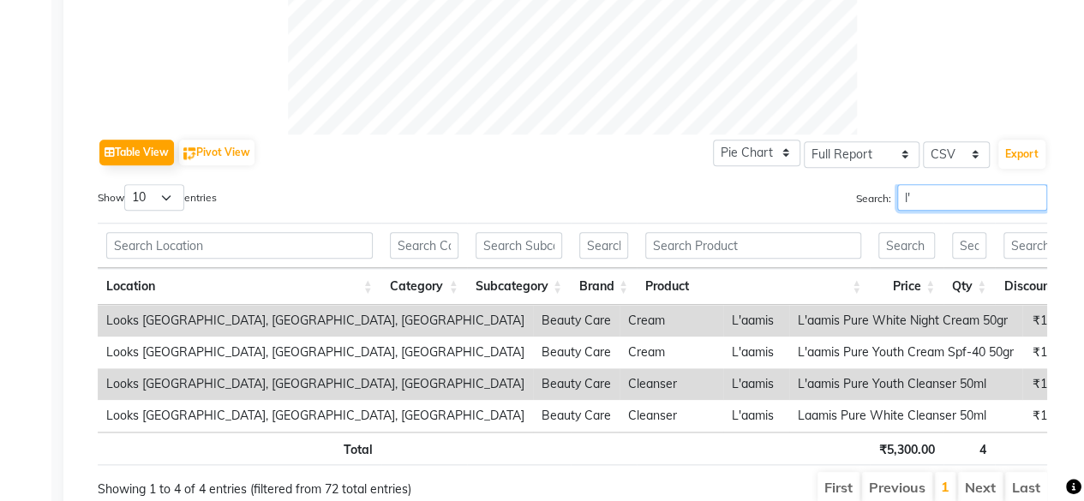
type input "l"
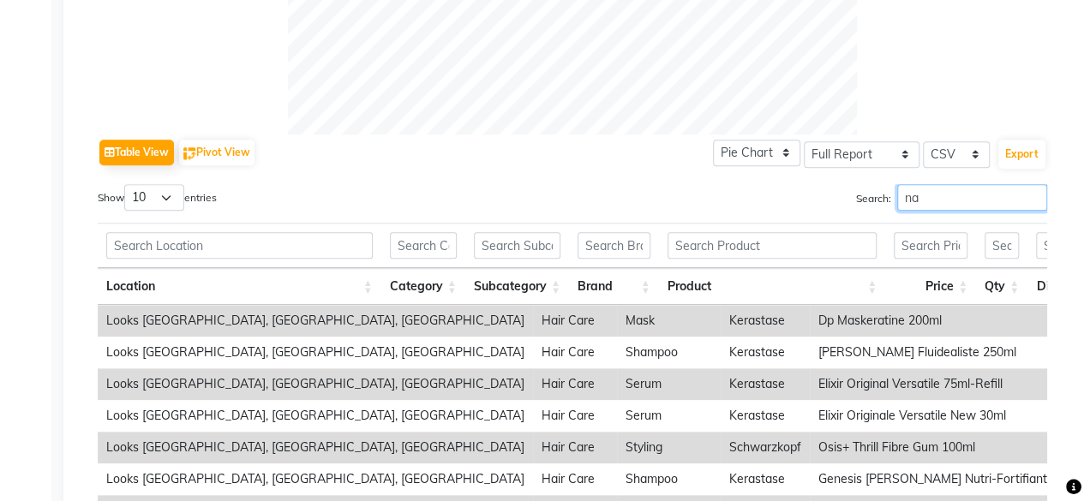
type input "n"
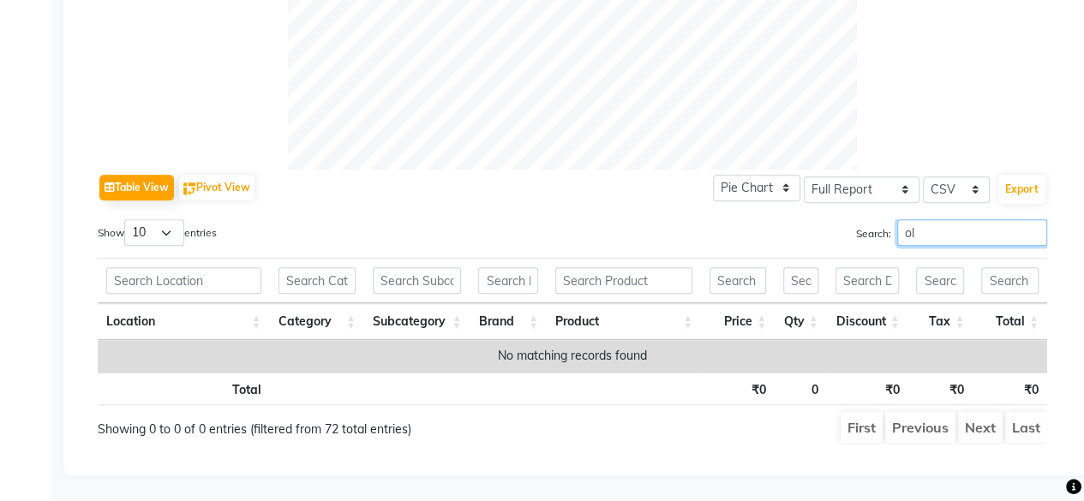
type input "o"
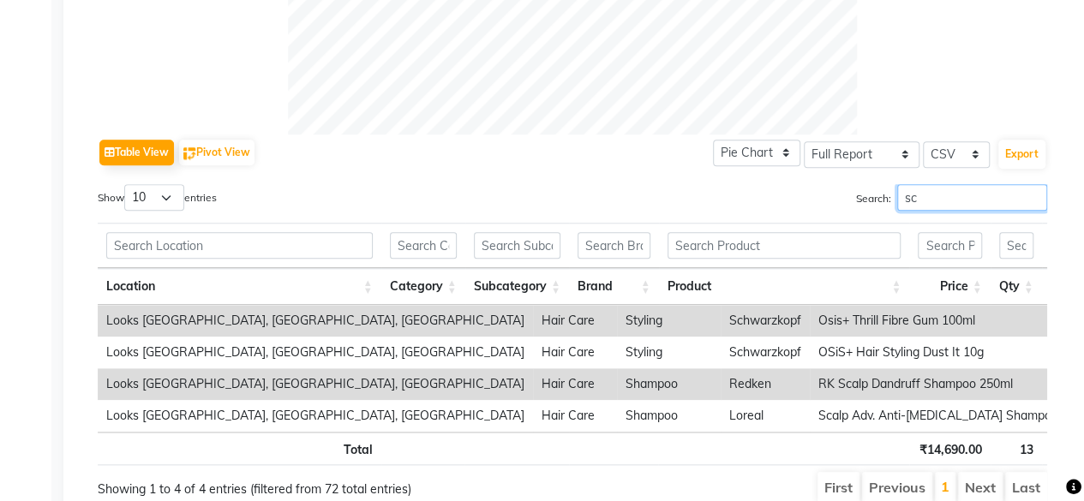
type input "s"
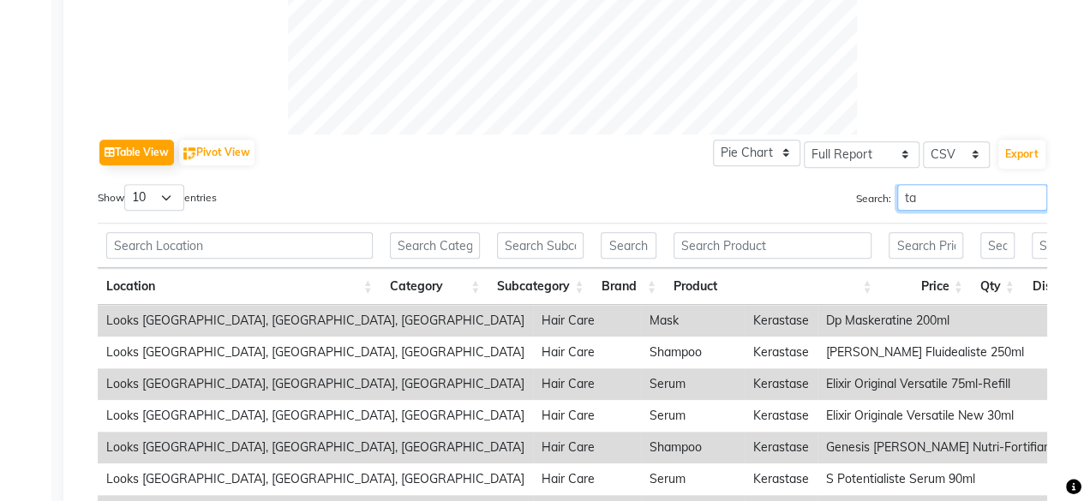
type input "t"
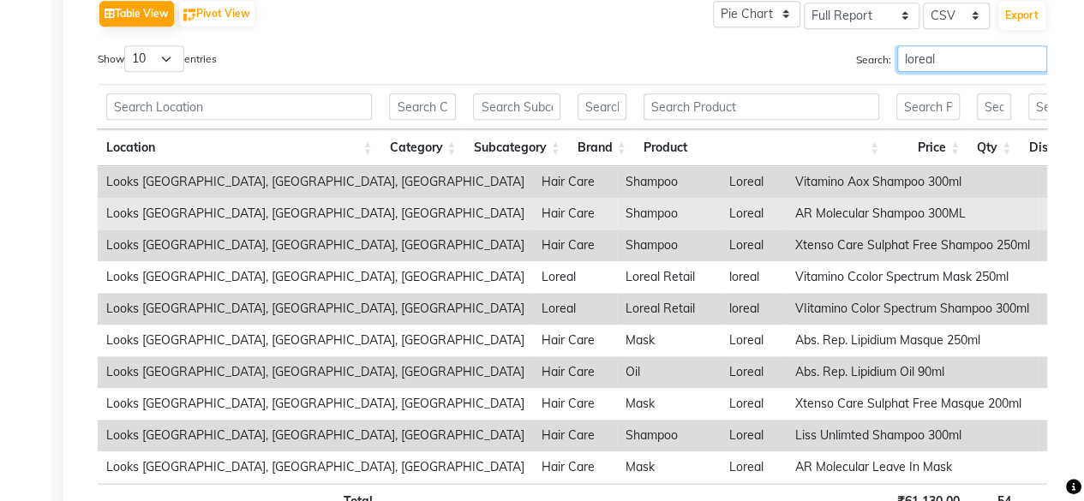
scroll to position [853, 0]
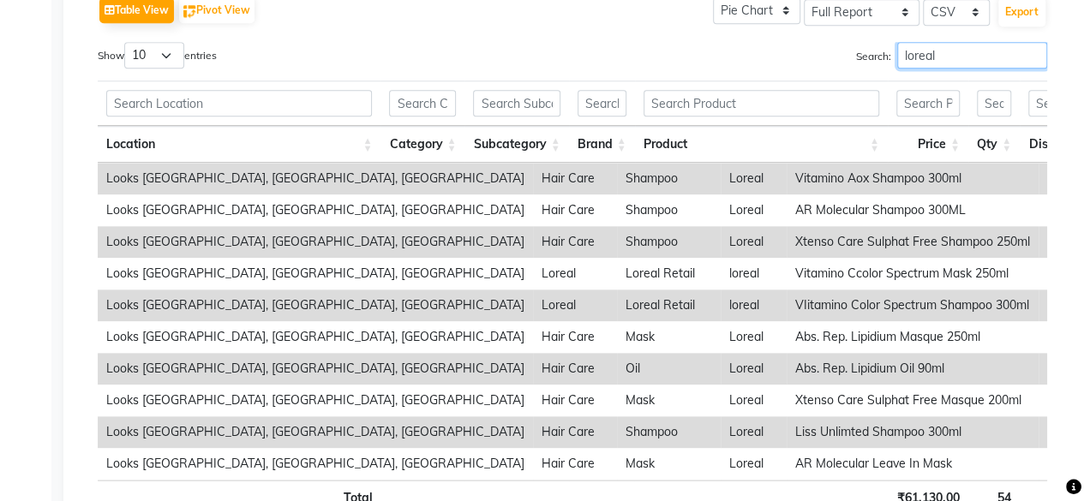
type input "loreal"
drag, startPoint x: 167, startPoint y: 51, endPoint x: 156, endPoint y: 139, distance: 88.1
click at [156, 139] on div "Show 10 25 50 100 entries Search: loreal Location Category Subcategory Brand Pr…" at bounding box center [573, 297] width 950 height 511
select select "100"
click at [127, 42] on select "10 25 50 100" at bounding box center [154, 55] width 60 height 27
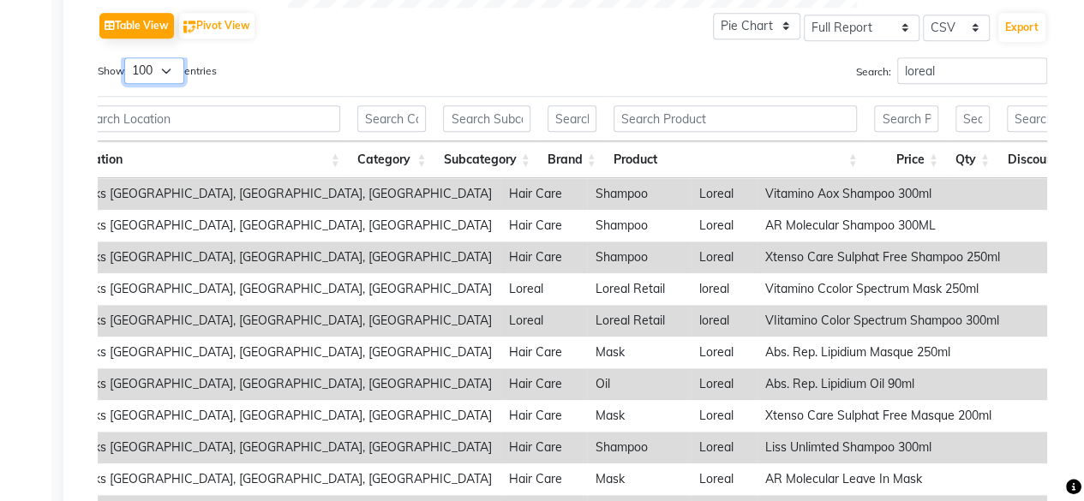
scroll to position [826, 0]
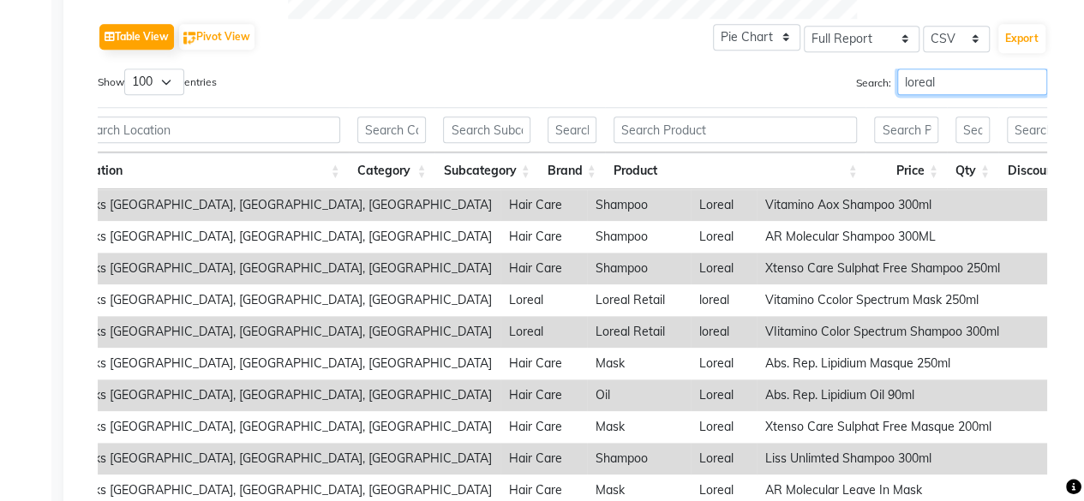
drag, startPoint x: 945, startPoint y: 75, endPoint x: 843, endPoint y: 92, distance: 103.4
click at [843, 92] on div "Search: loreal" at bounding box center [816, 85] width 462 height 33
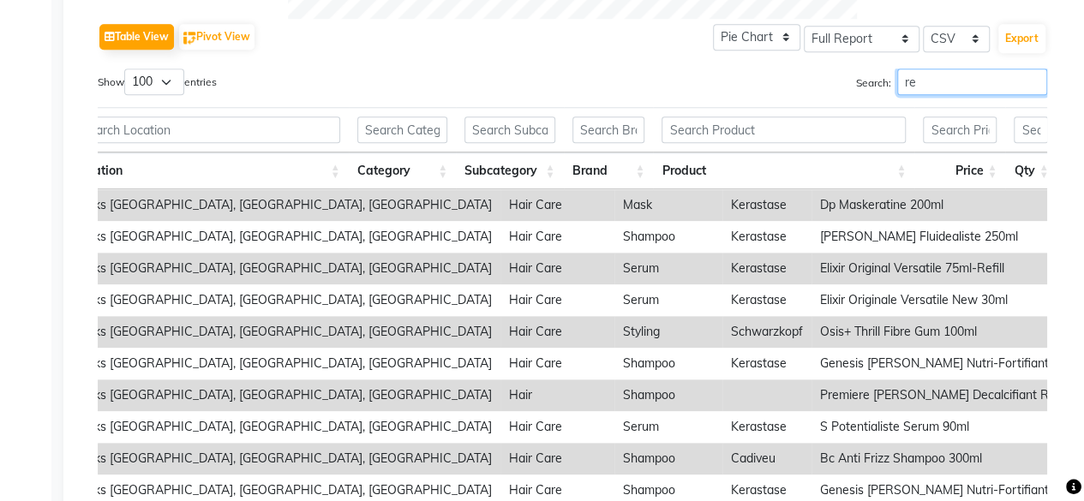
type input "r"
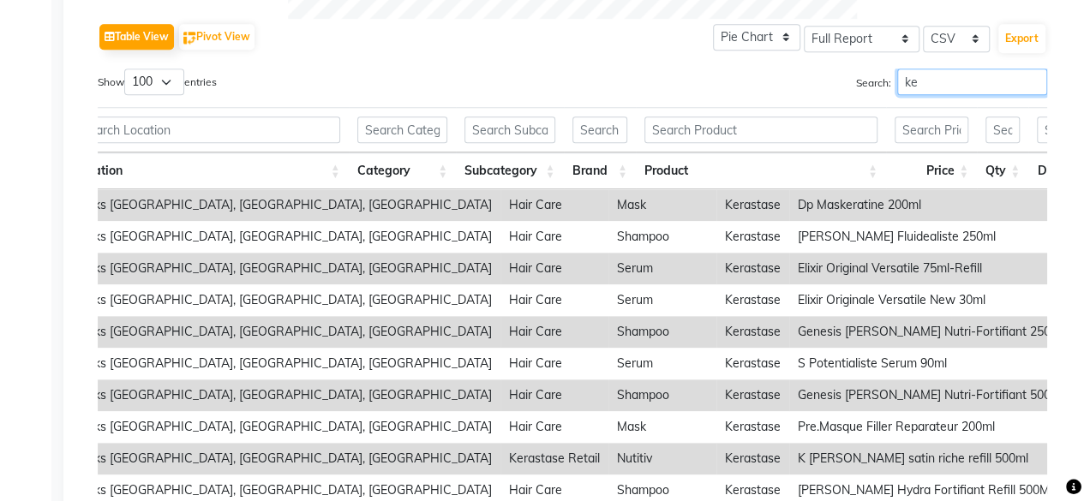
type input "k"
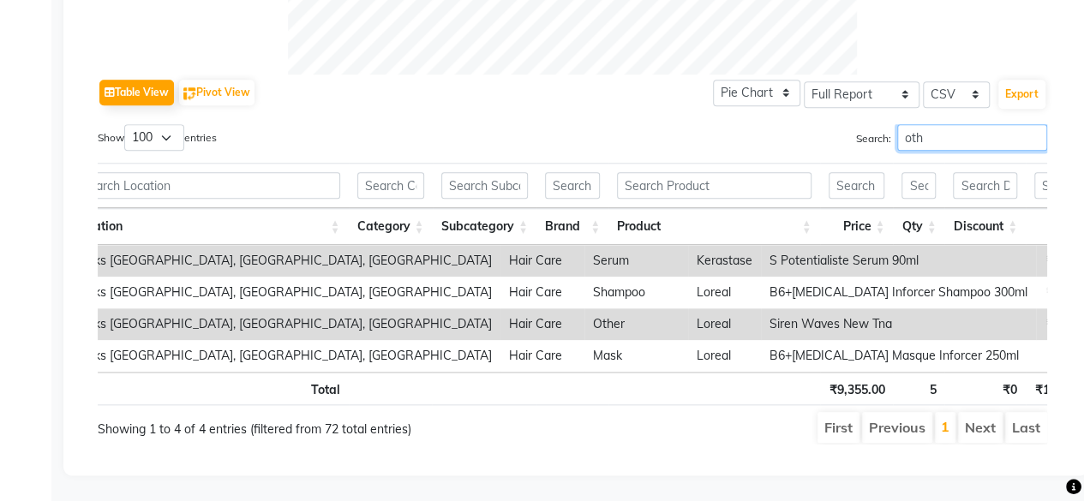
scroll to position [698, 0]
type input "o"
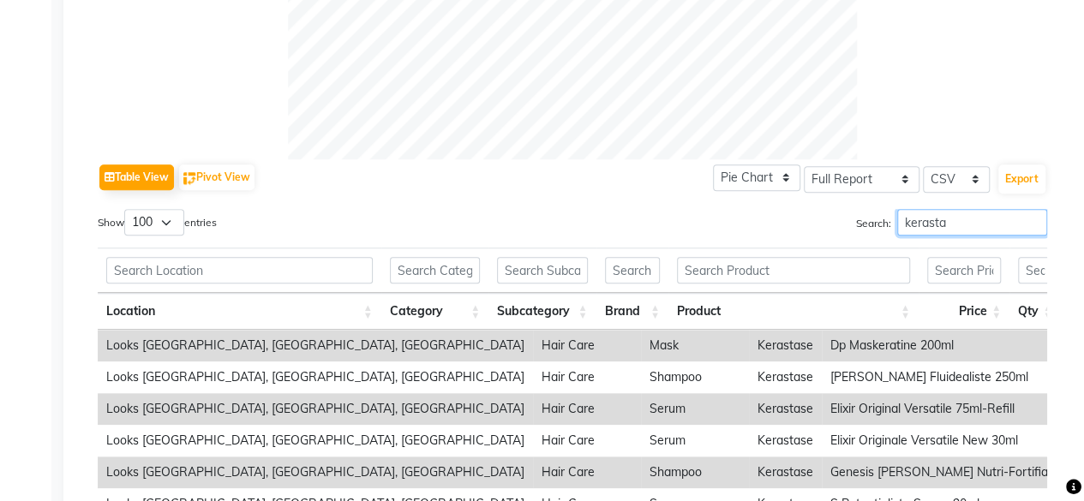
scroll to position [826, 0]
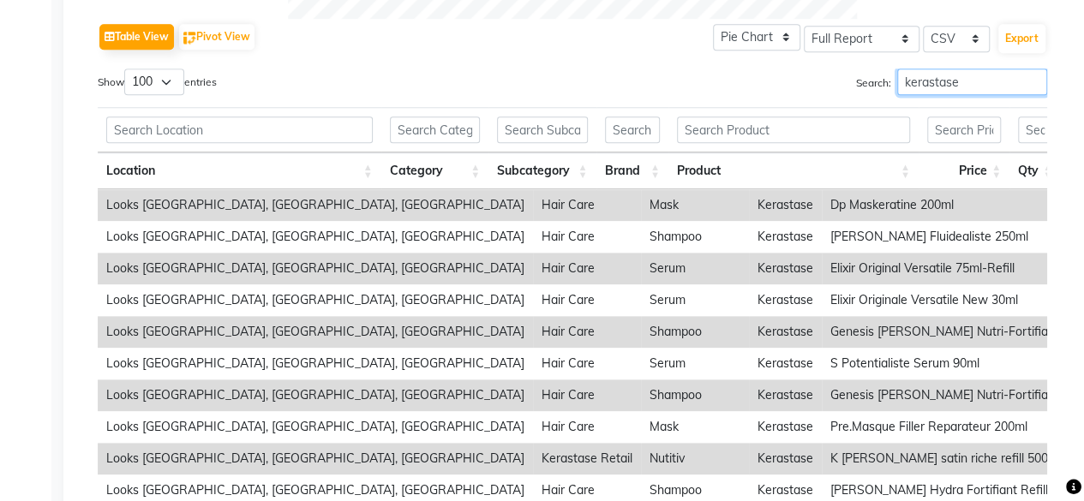
type input "kerastase"
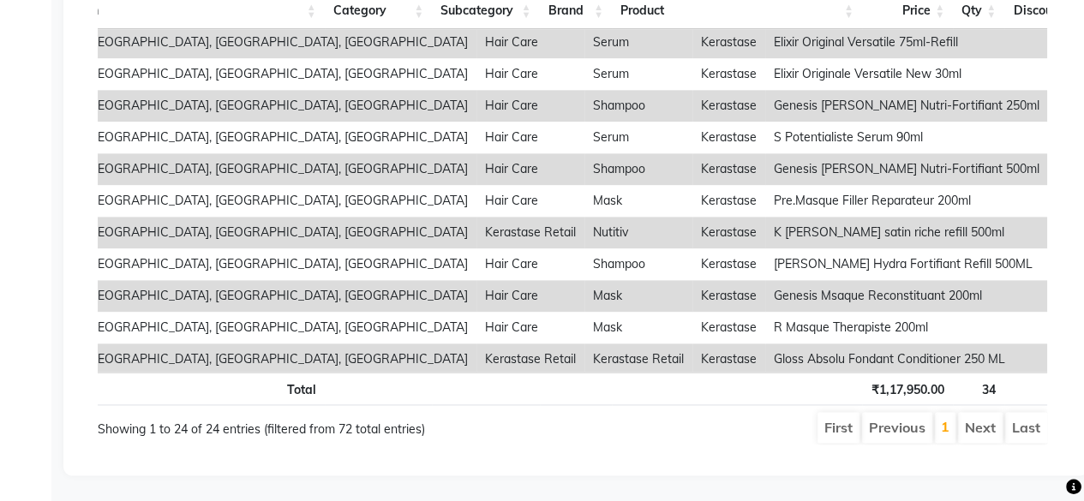
scroll to position [0, 57]
